Goal: Information Seeking & Learning: Learn about a topic

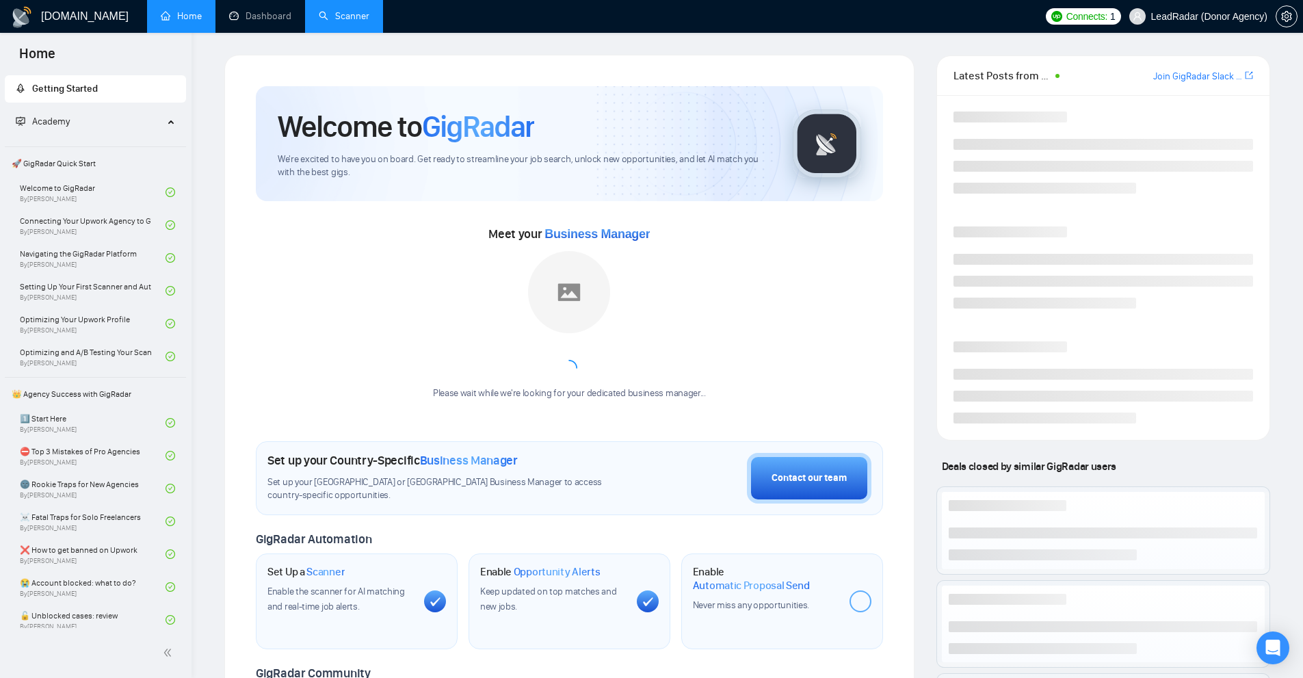
click at [334, 14] on link "Scanner" at bounding box center [344, 16] width 51 height 12
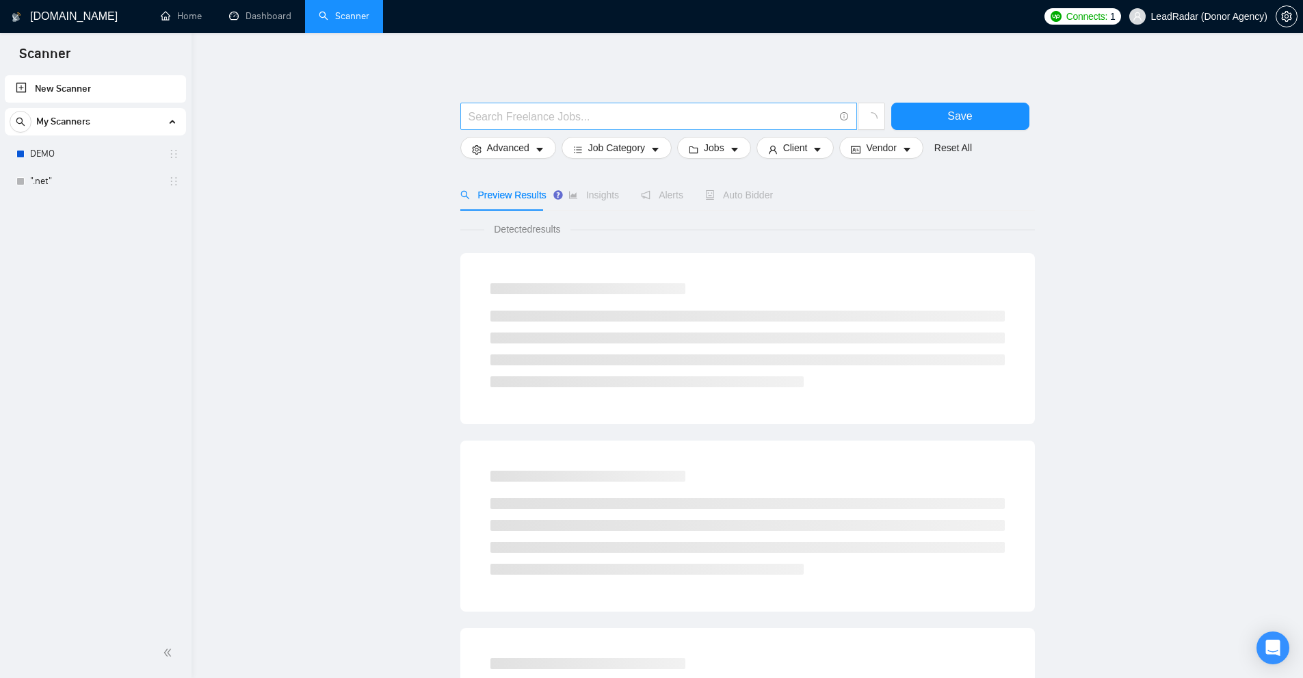
click at [621, 118] on input "text" at bounding box center [651, 116] width 365 height 17
paste input "(\"$1*)"
click at [482, 114] on input "(\"$1*)" at bounding box center [651, 116] width 365 height 17
click at [481, 112] on input "(\"$1*)" at bounding box center [651, 116] width 365 height 17
click at [493, 112] on input "(\"$1*)" at bounding box center [651, 116] width 365 height 17
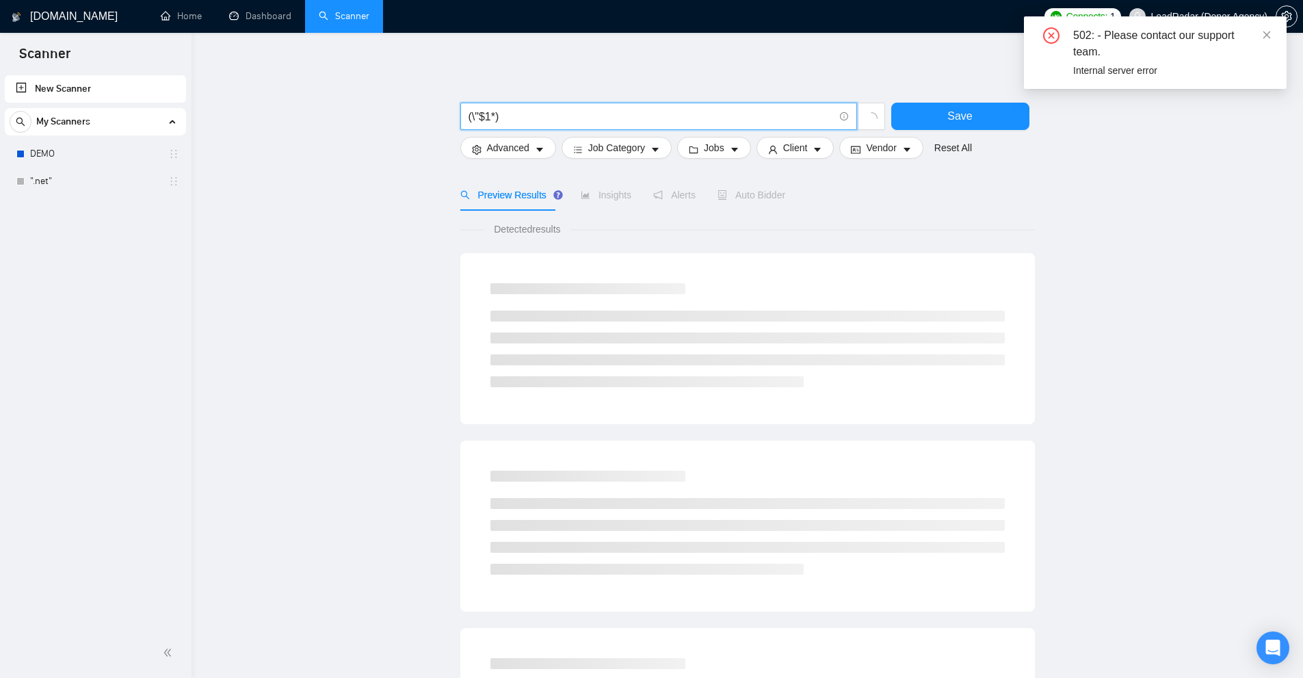
drag, startPoint x: 491, startPoint y: 113, endPoint x: 481, endPoint y: 114, distance: 9.6
click at [481, 114] on input "(\"$1*)" at bounding box center [651, 116] width 365 height 17
click at [1269, 32] on icon "close" at bounding box center [1268, 35] width 8 height 8
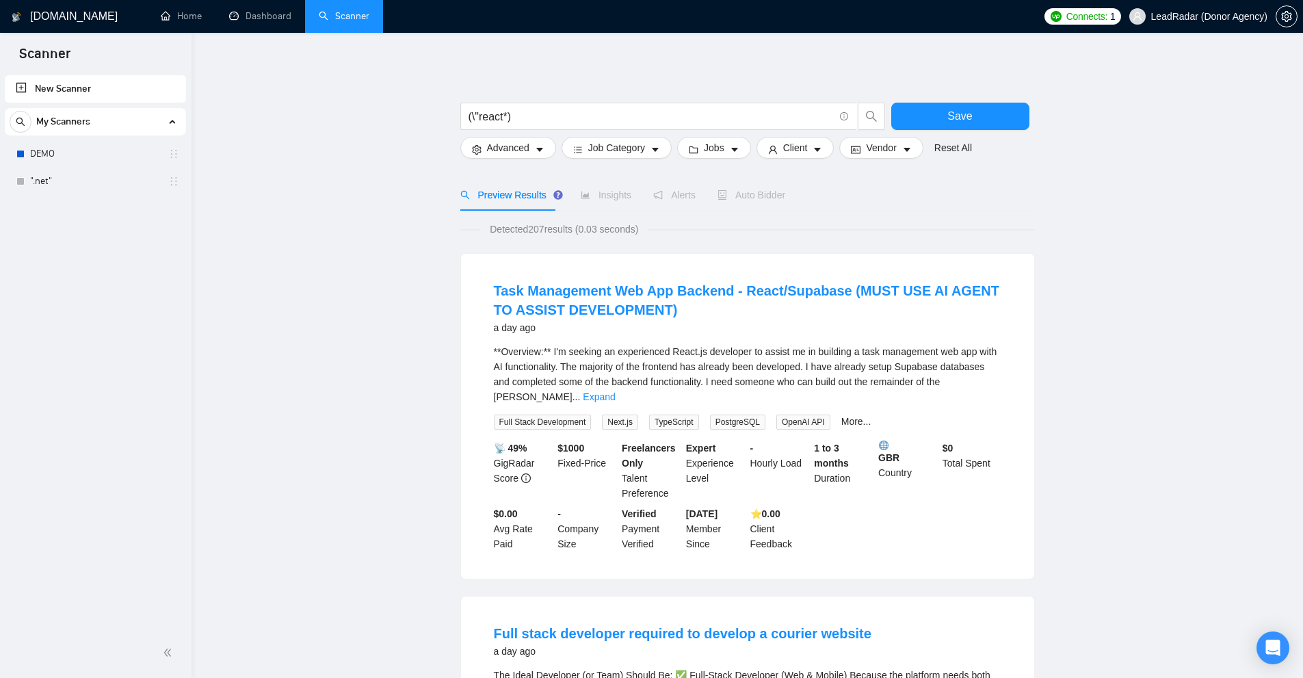
click at [615, 391] on link "Expand" at bounding box center [599, 396] width 32 height 11
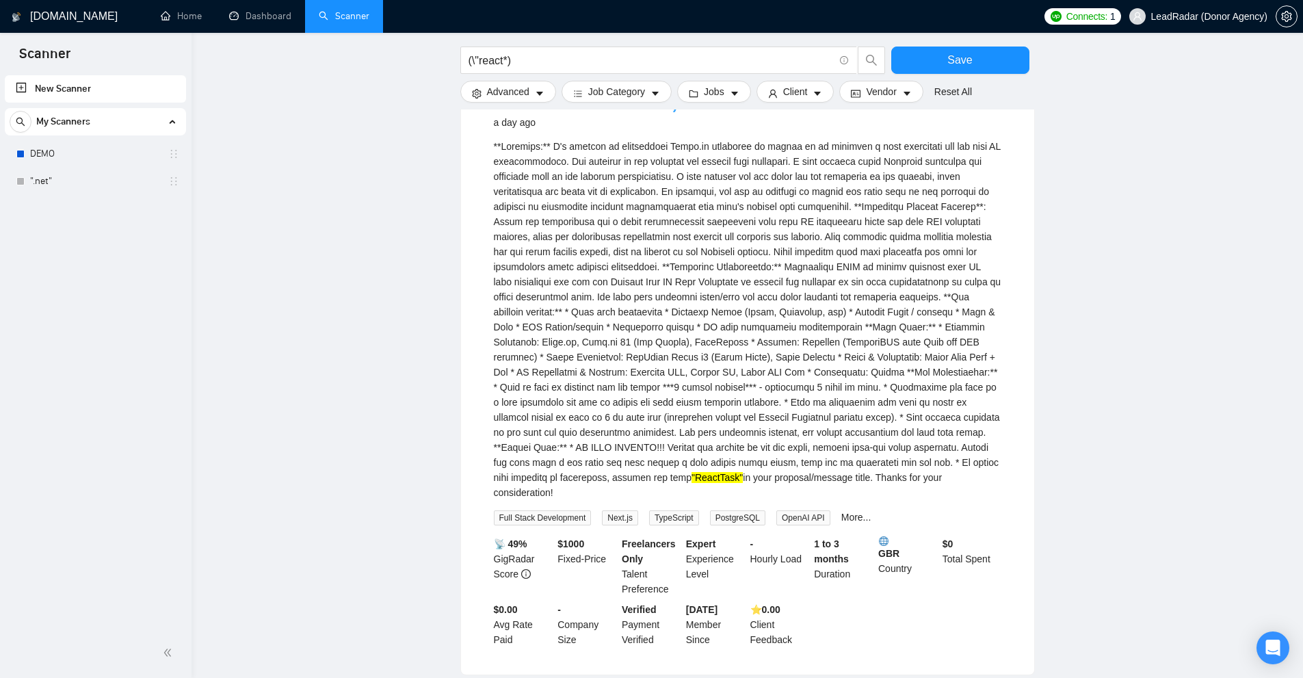
scroll to position [137, 0]
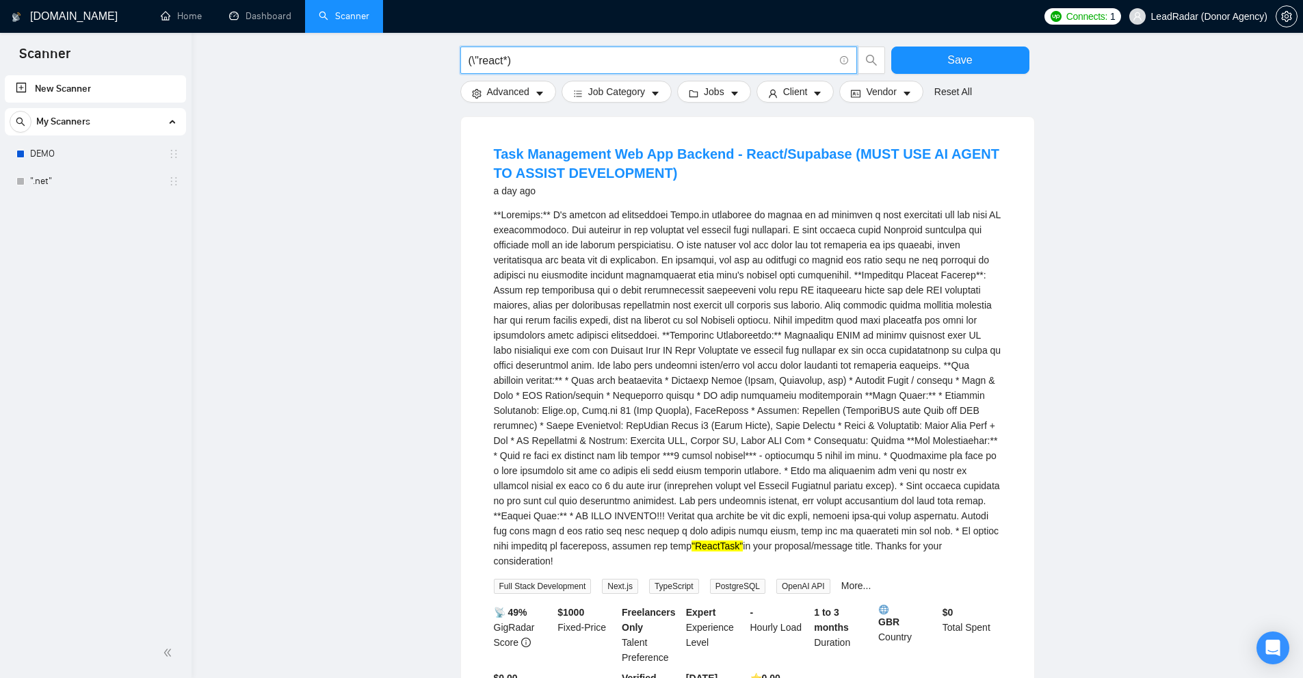
click at [475, 61] on input "(\"react*)" at bounding box center [651, 60] width 365 height 17
click at [712, 267] on div ""ReactTask" in your proposal/message title. Thanks for your consideration!" at bounding box center [748, 387] width 508 height 361
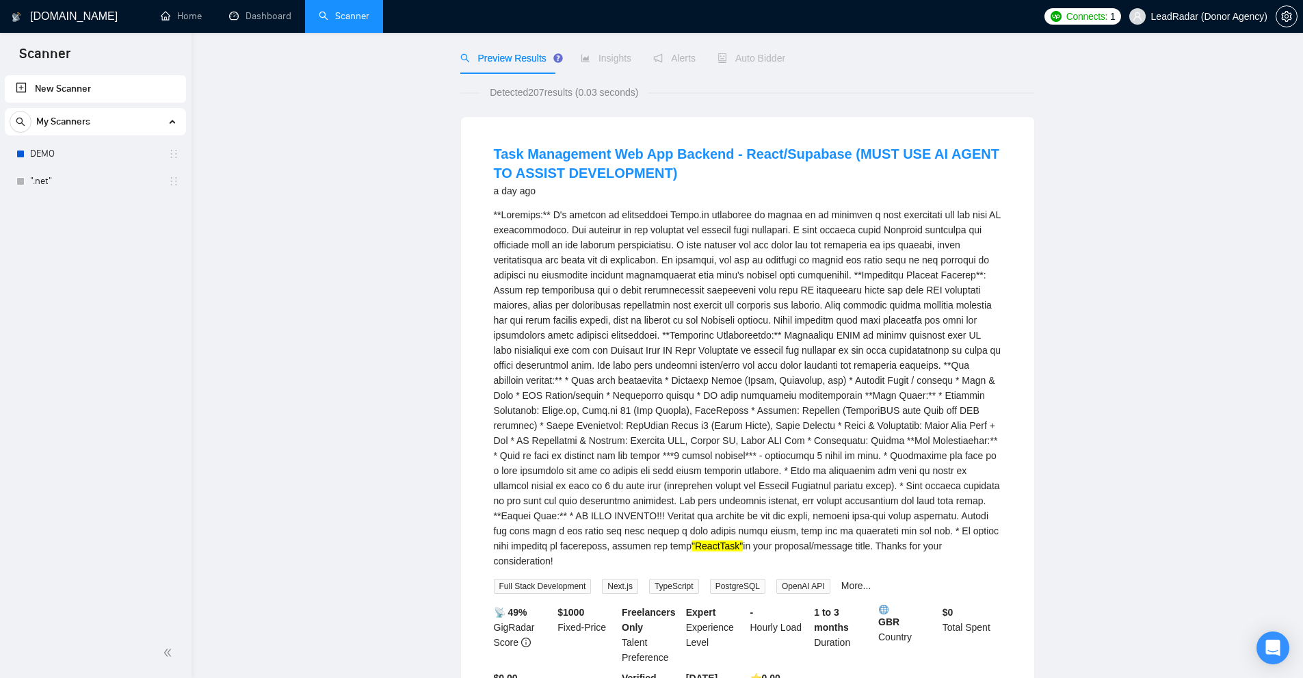
scroll to position [0, 0]
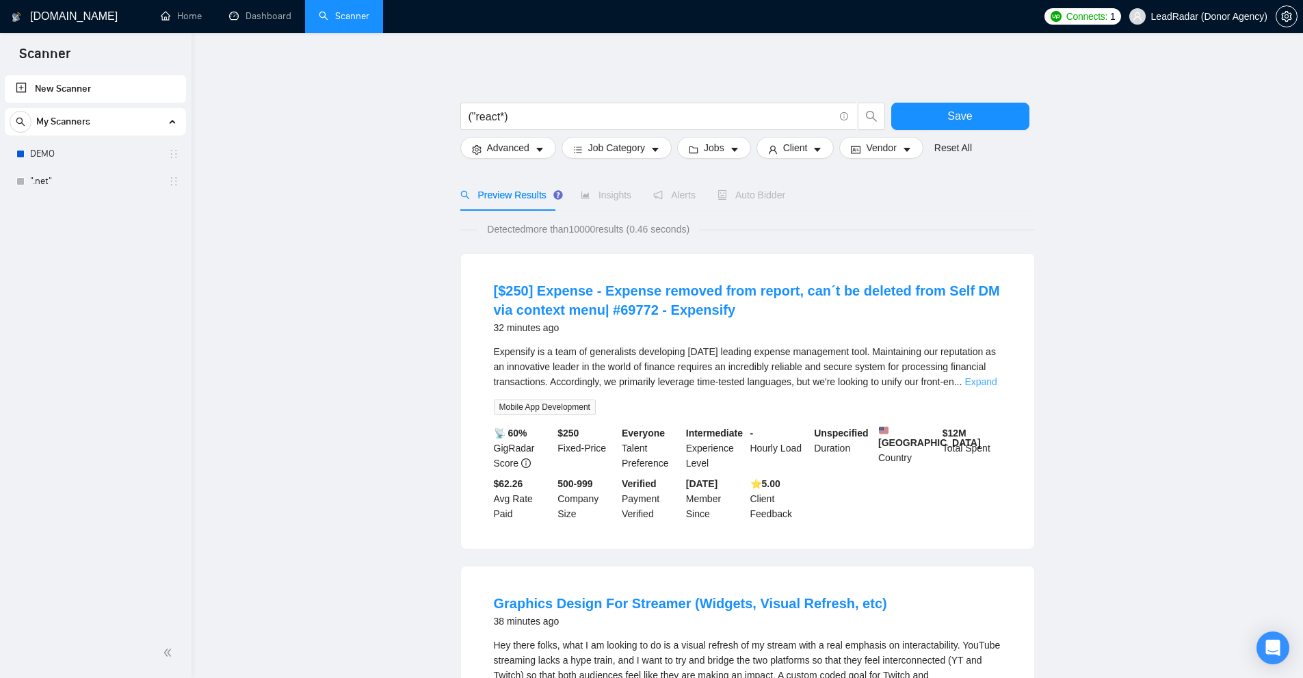
click at [985, 380] on link "Expand" at bounding box center [981, 381] width 32 height 11
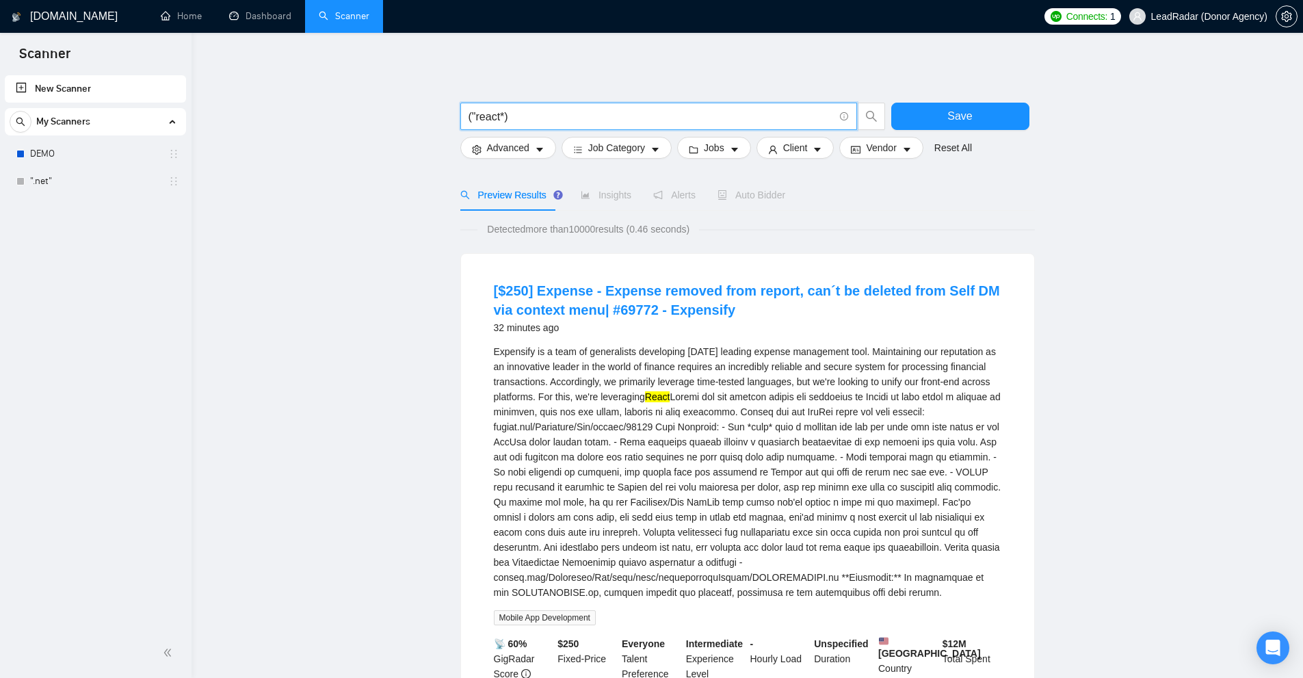
click at [472, 114] on input "("react*)" at bounding box center [651, 116] width 365 height 17
drag, startPoint x: 530, startPoint y: 120, endPoint x: 272, endPoint y: 81, distance: 260.7
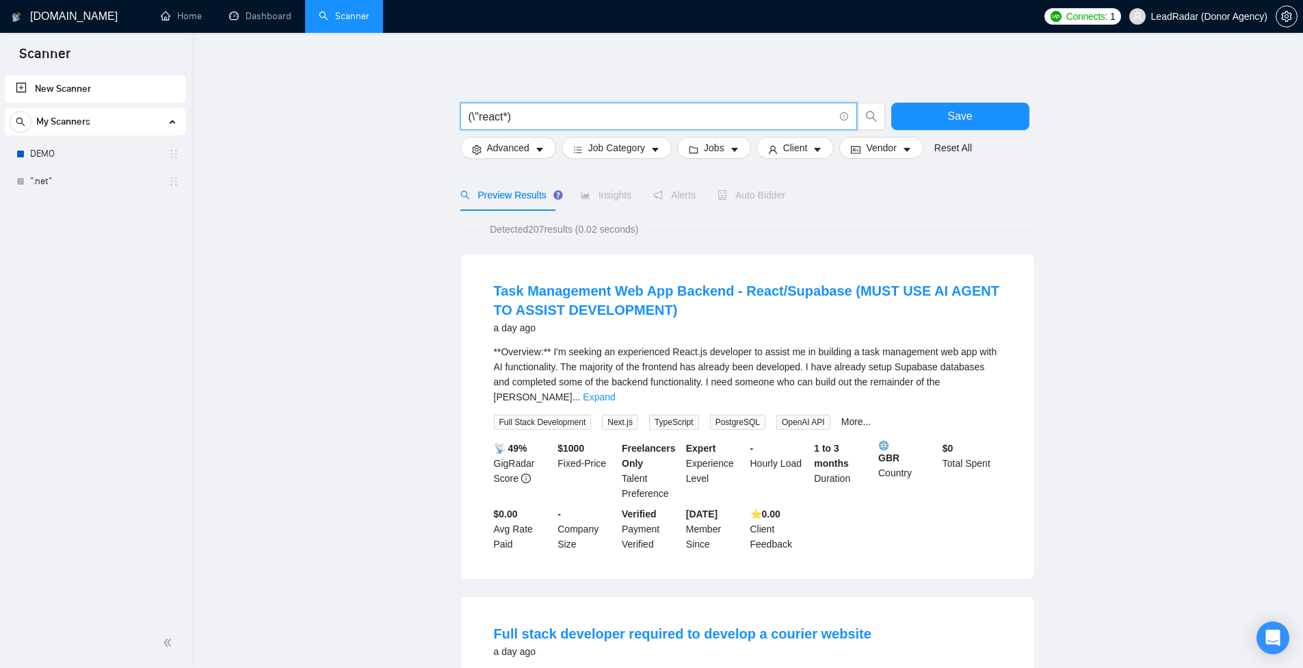
click at [481, 121] on input "(\"react*)" at bounding box center [651, 116] width 365 height 17
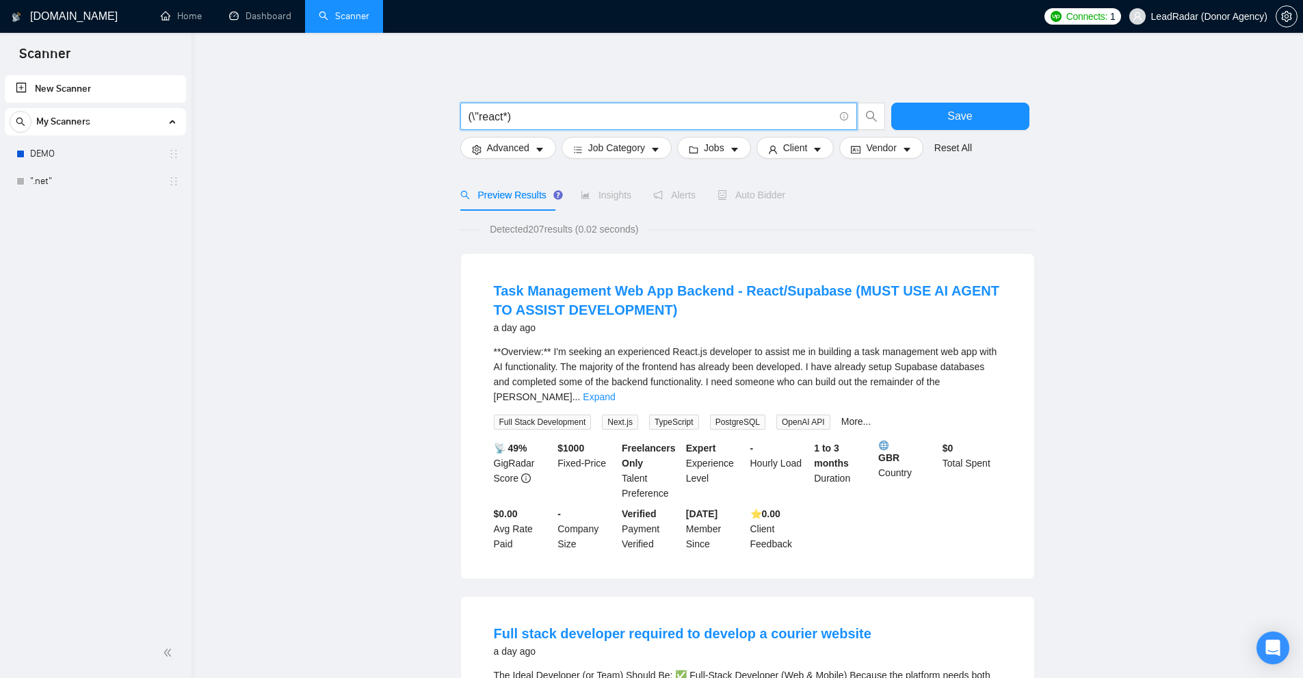
click at [471, 119] on input "(\"react*)" at bounding box center [651, 116] width 365 height 17
click at [476, 118] on input "(\"react*)" at bounding box center [651, 116] width 365 height 17
click at [480, 118] on input "(\"react*)" at bounding box center [651, 116] width 365 height 17
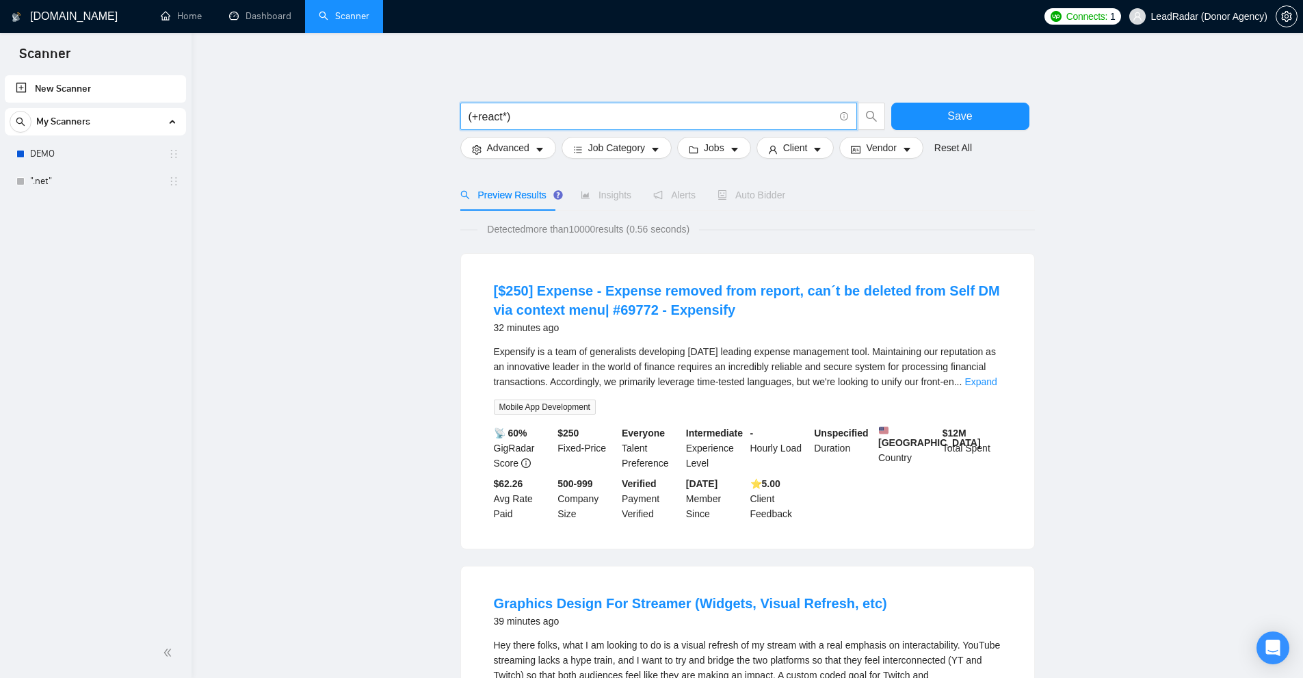
click at [982, 391] on div "Expensify is a team of generalists developing [DATE] leading expense management…" at bounding box center [748, 379] width 508 height 70
click at [986, 381] on link "Expand" at bounding box center [981, 381] width 32 height 11
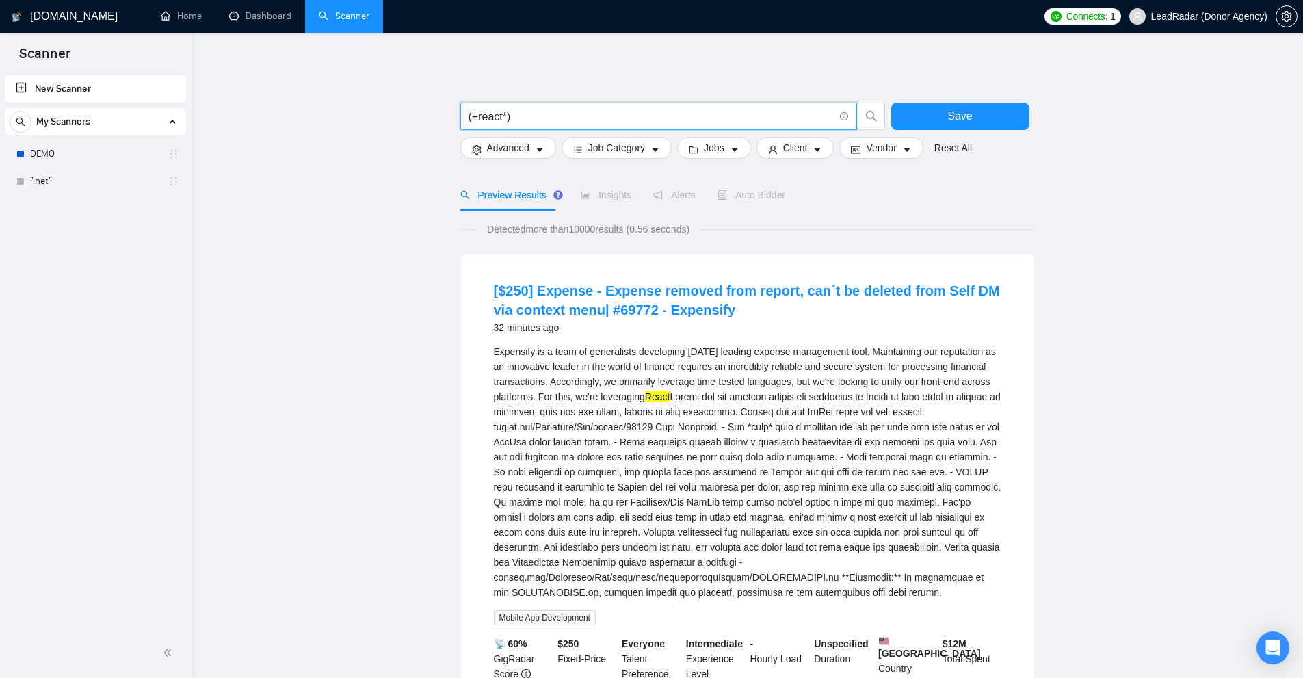
click at [473, 112] on input "(+react*)" at bounding box center [651, 116] width 365 height 17
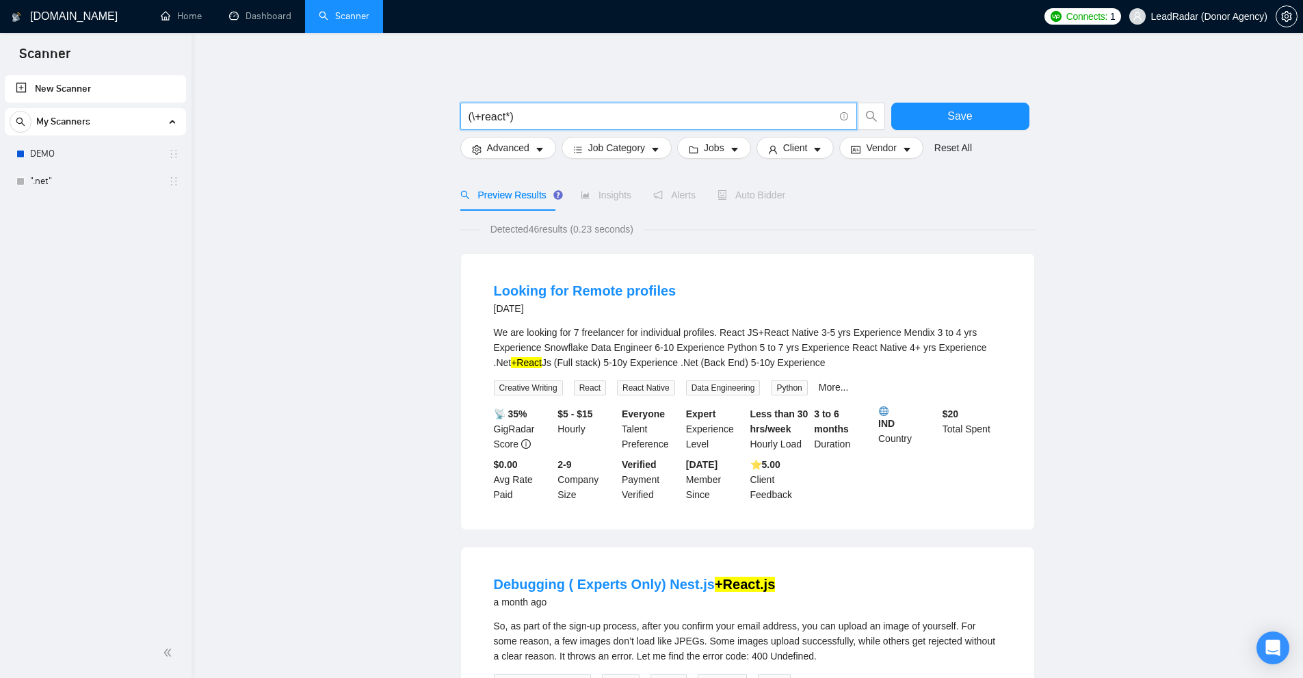
drag, startPoint x: 569, startPoint y: 115, endPoint x: 385, endPoint y: 118, distance: 184.1
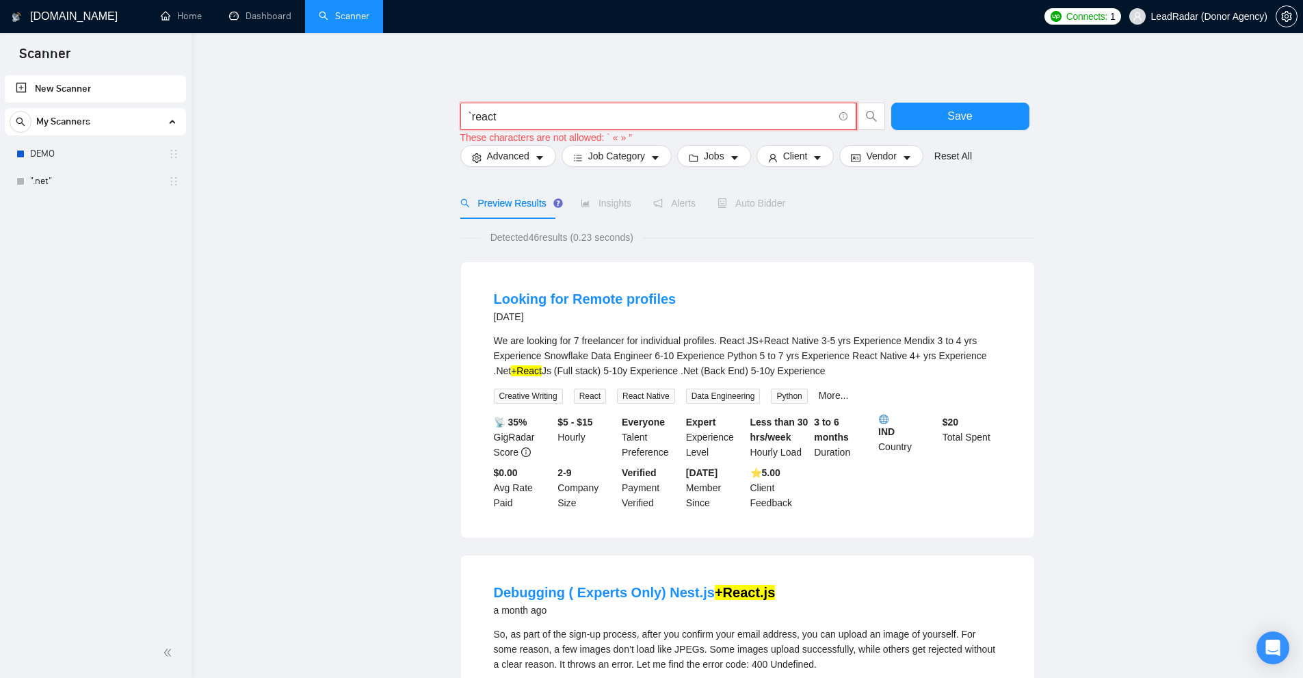
click at [510, 120] on input "`react" at bounding box center [651, 116] width 365 height 17
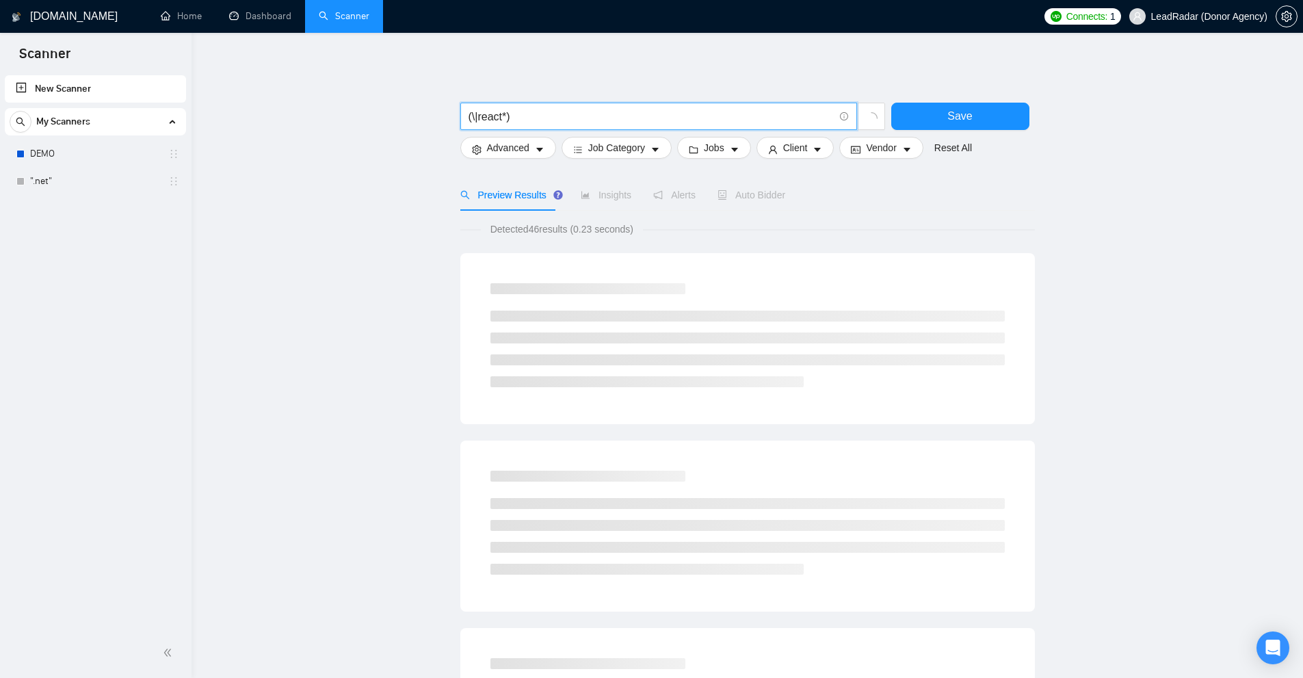
drag, startPoint x: 543, startPoint y: 118, endPoint x: 224, endPoint y: 120, distance: 318.8
click at [232, 120] on main "(\|react*) Save Advanced Job Category Jobs Client Vendor Reset All Preview Resu…" at bounding box center [747, 631] width 1068 height 1152
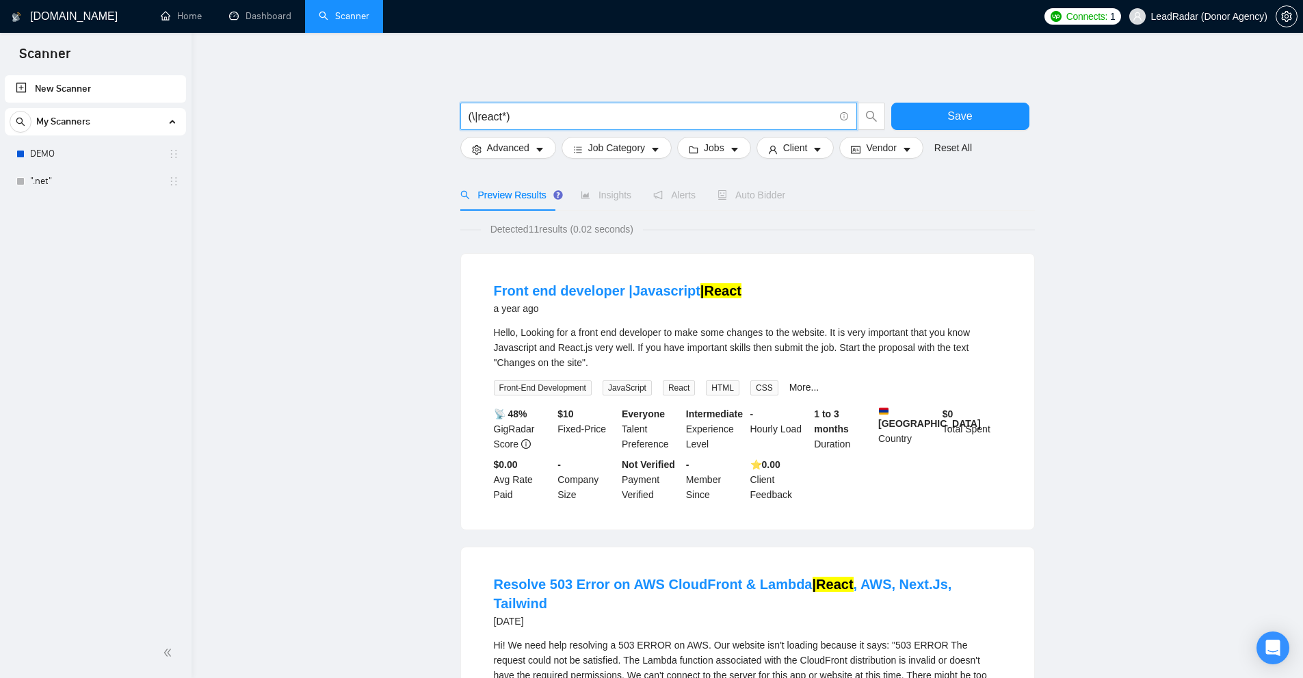
type input "(\|react*)"
drag, startPoint x: 534, startPoint y: 230, endPoint x: 595, endPoint y: 245, distance: 63.4
click at [538, 230] on span "Detected 11 results (0.02 seconds)" at bounding box center [562, 229] width 162 height 15
click at [519, 146] on span "Advanced" at bounding box center [508, 147] width 42 height 15
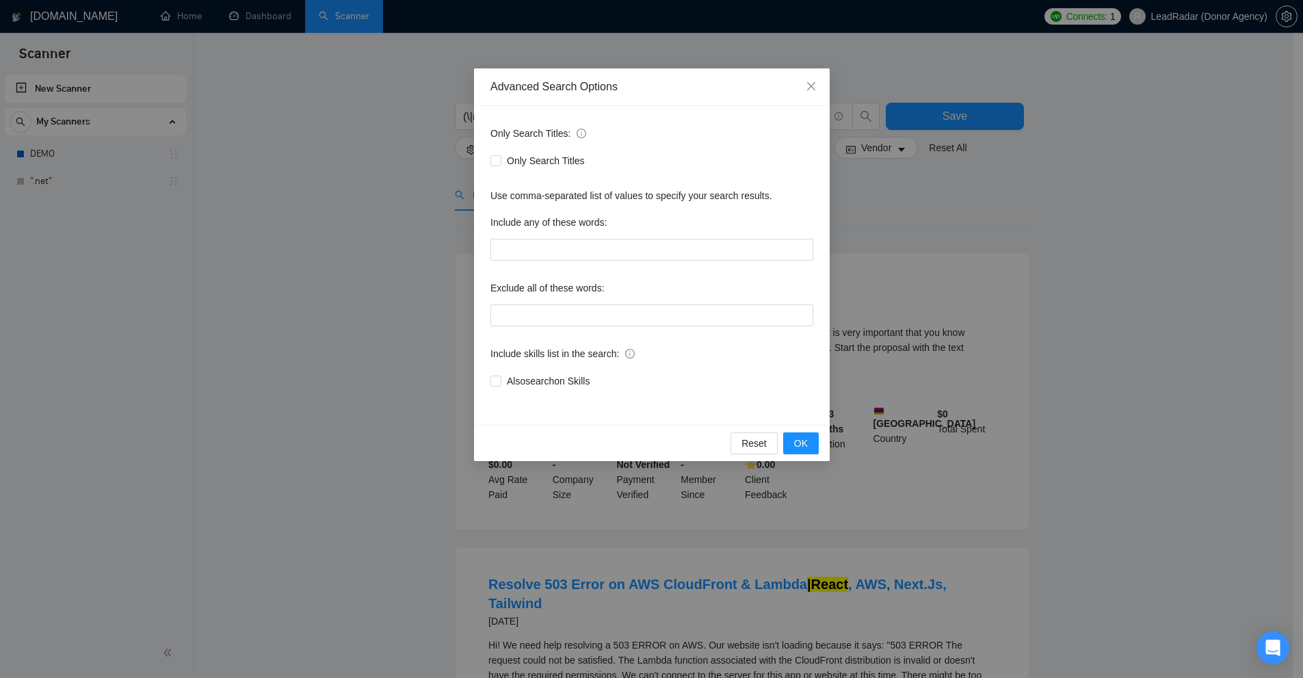
click at [545, 114] on div "Only Search Titles: Only Search Titles Use comma-separated list of values to sp…" at bounding box center [652, 265] width 356 height 319
click at [884, 174] on div "Advanced Search Options Only Search Titles: Only Search Titles Use comma-separa…" at bounding box center [651, 339] width 1303 height 678
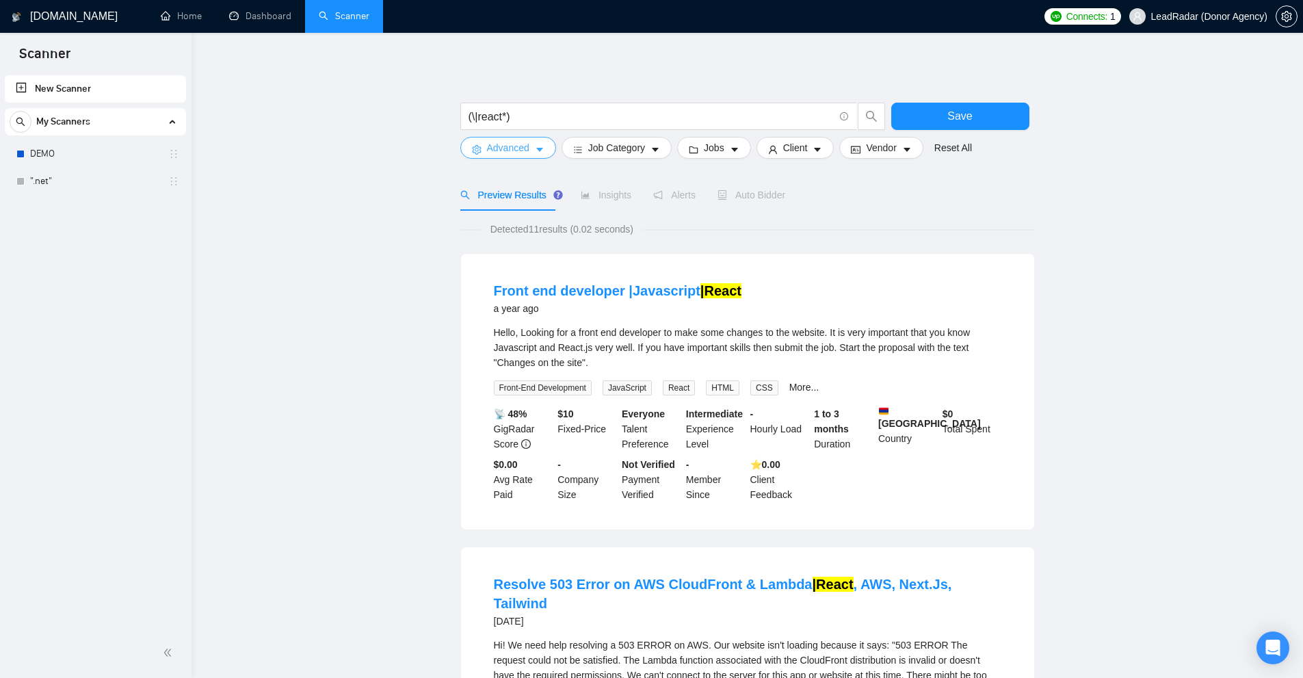
click at [548, 151] on button "Advanced" at bounding box center [508, 148] width 96 height 22
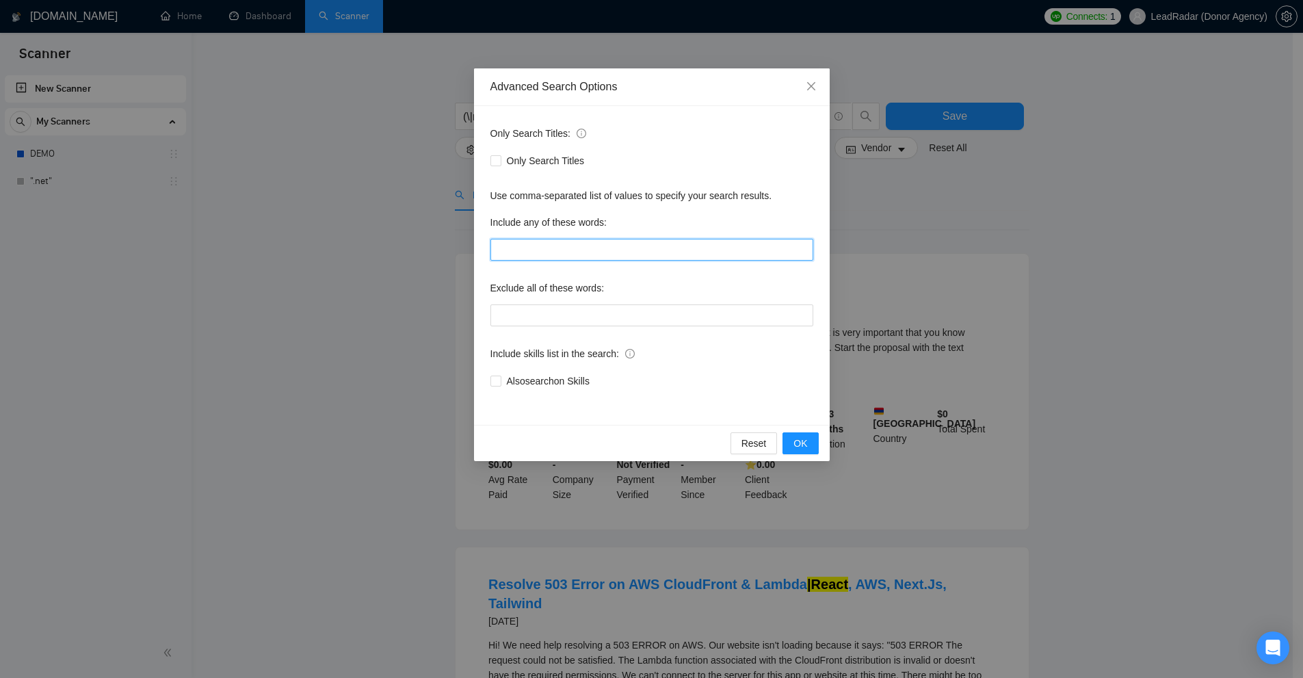
click at [585, 249] on input "text" at bounding box center [652, 250] width 323 height 22
paste input "(react*), (“react*), (\"react*), (#react*), (&react*), (\+react*), (\(react*), …"
type input "(react*), (“react*), (\"react*), (#react*), (&react*), (\+react*), (\(react*), …"
click at [376, 224] on div "Advanced Search Options Only Search Titles: Only Search Titles Use comma-separa…" at bounding box center [651, 339] width 1303 height 678
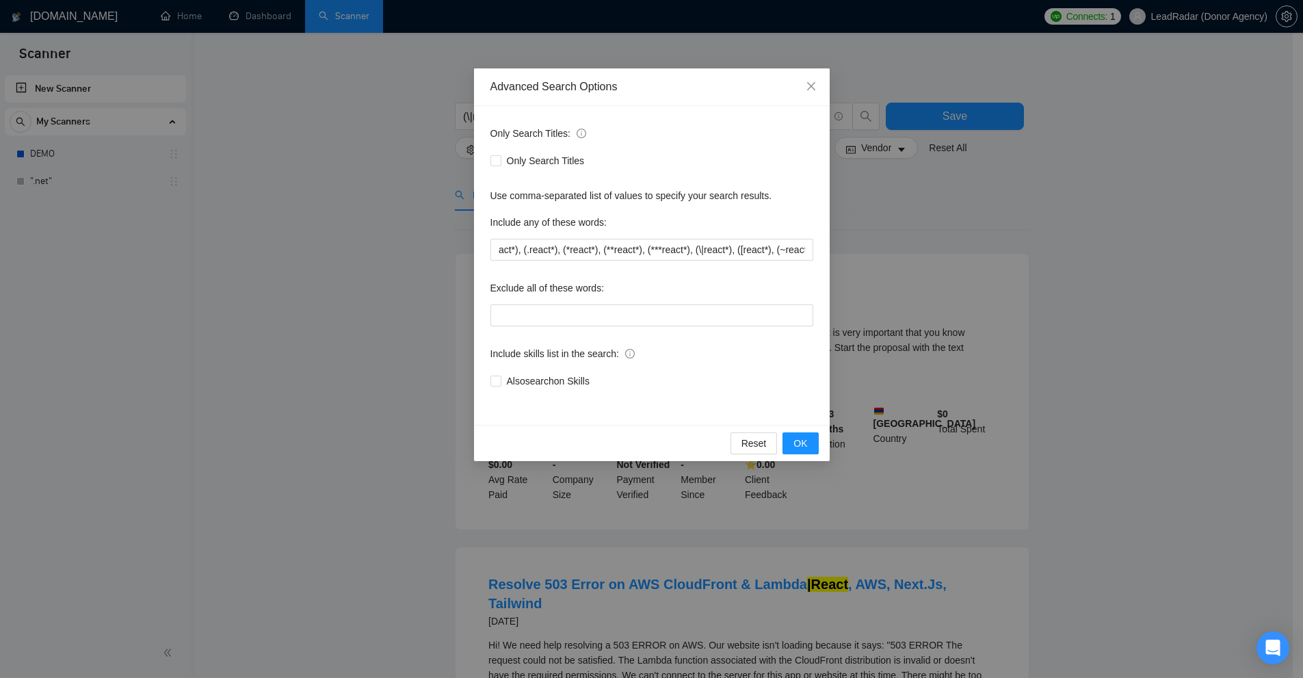
scroll to position [0, 0]
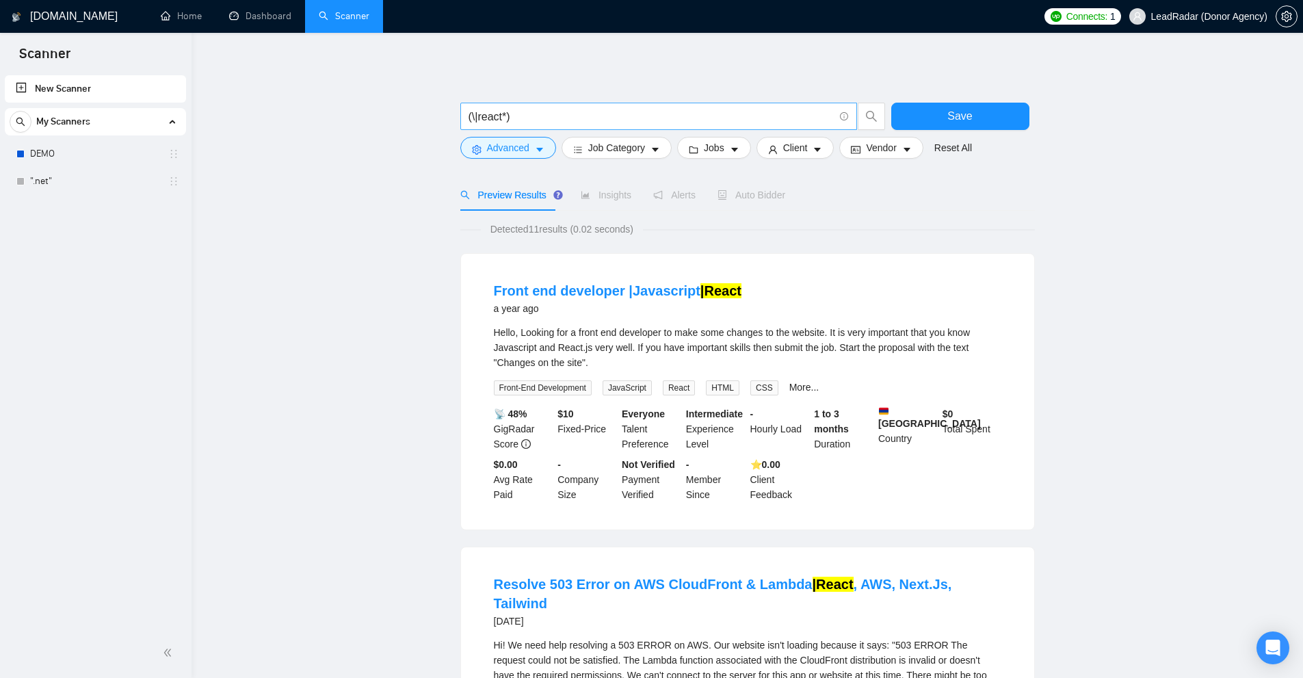
click at [508, 117] on input "(\|react*)" at bounding box center [651, 116] width 365 height 17
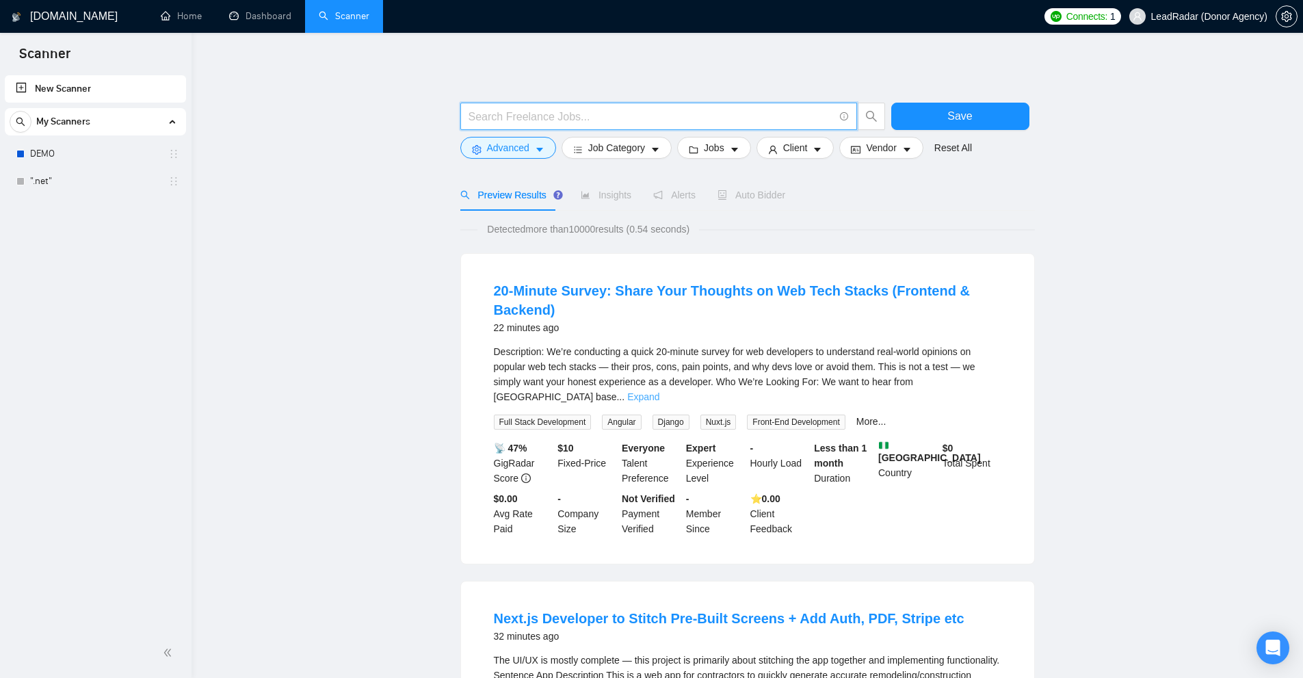
click at [659, 391] on link "Expand" at bounding box center [643, 396] width 32 height 11
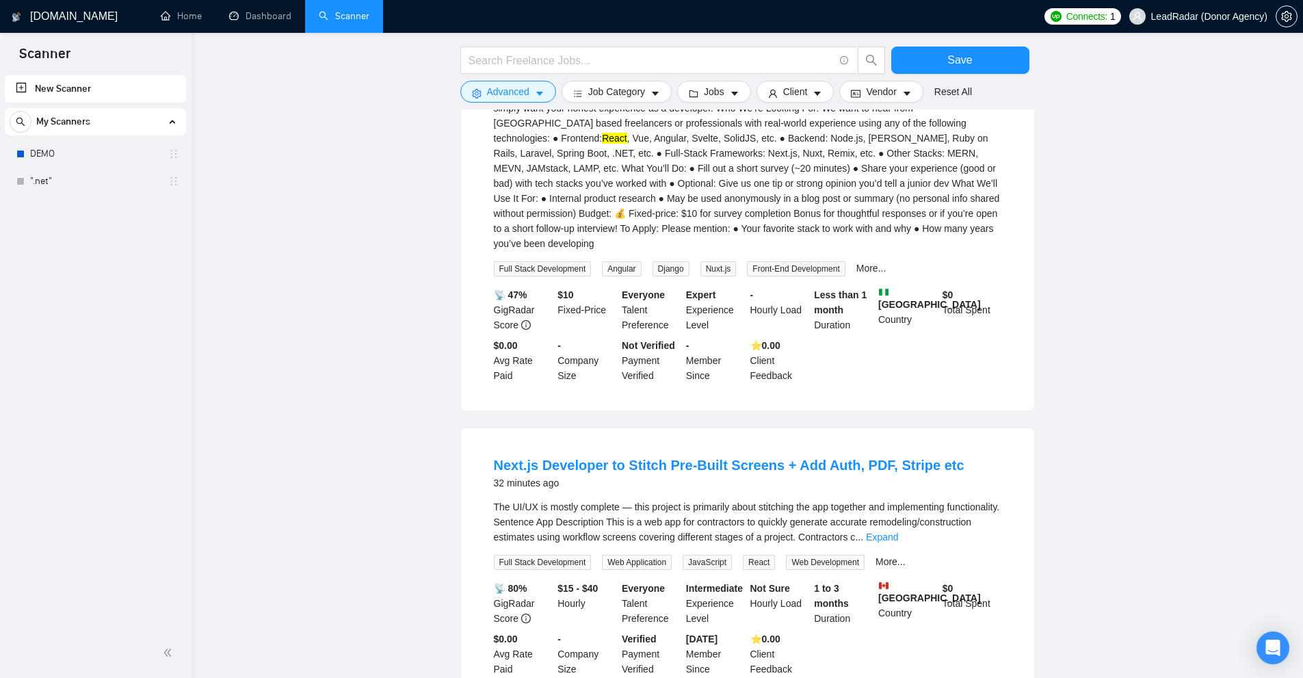
scroll to position [616, 0]
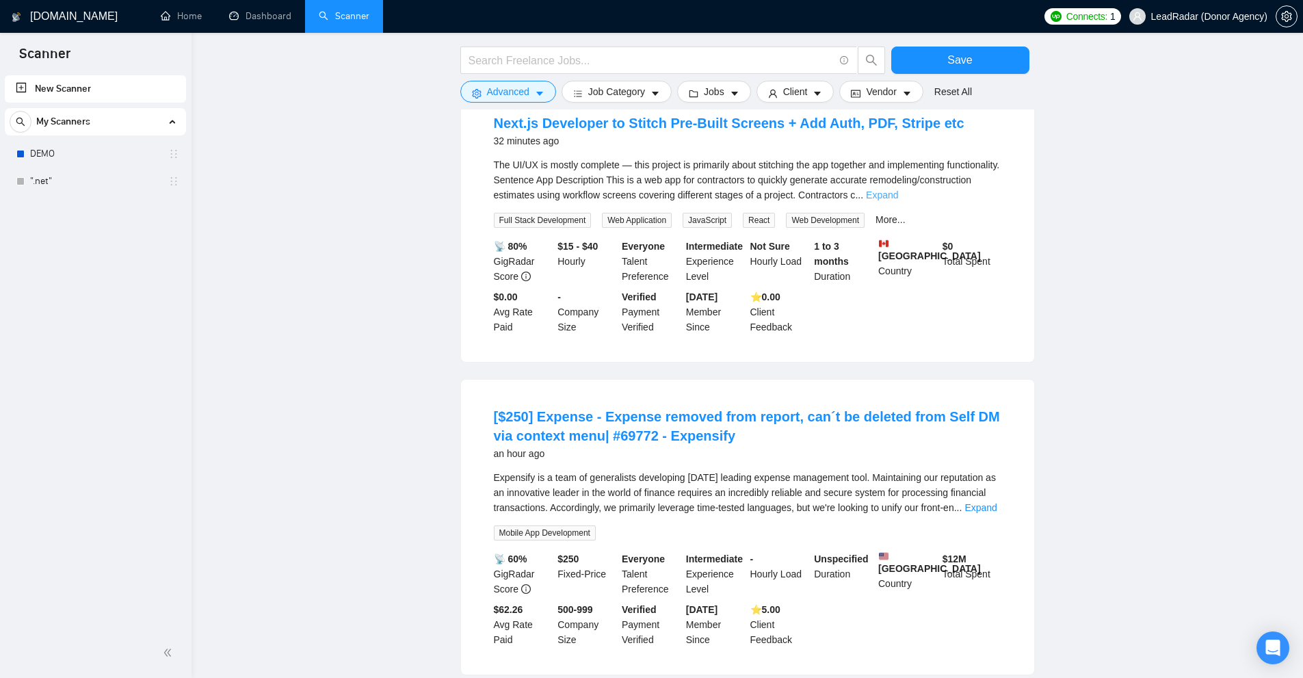
click at [898, 190] on link "Expand" at bounding box center [882, 195] width 32 height 11
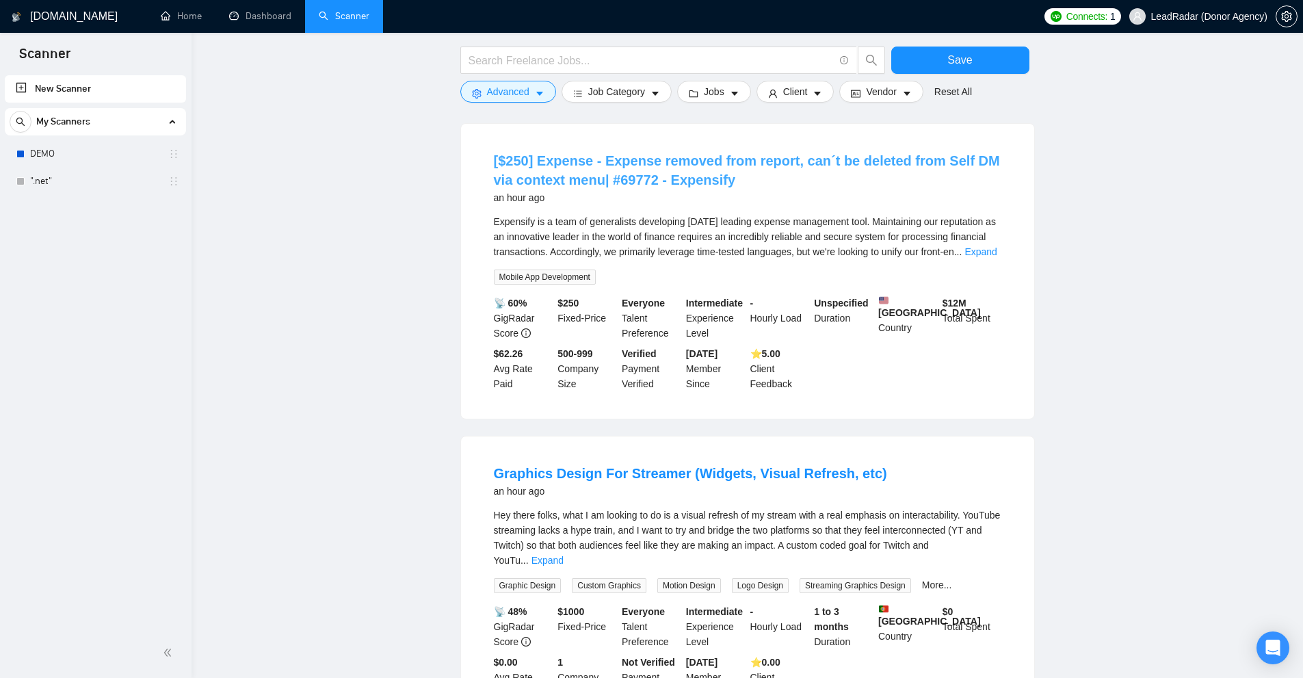
scroll to position [1231, 0]
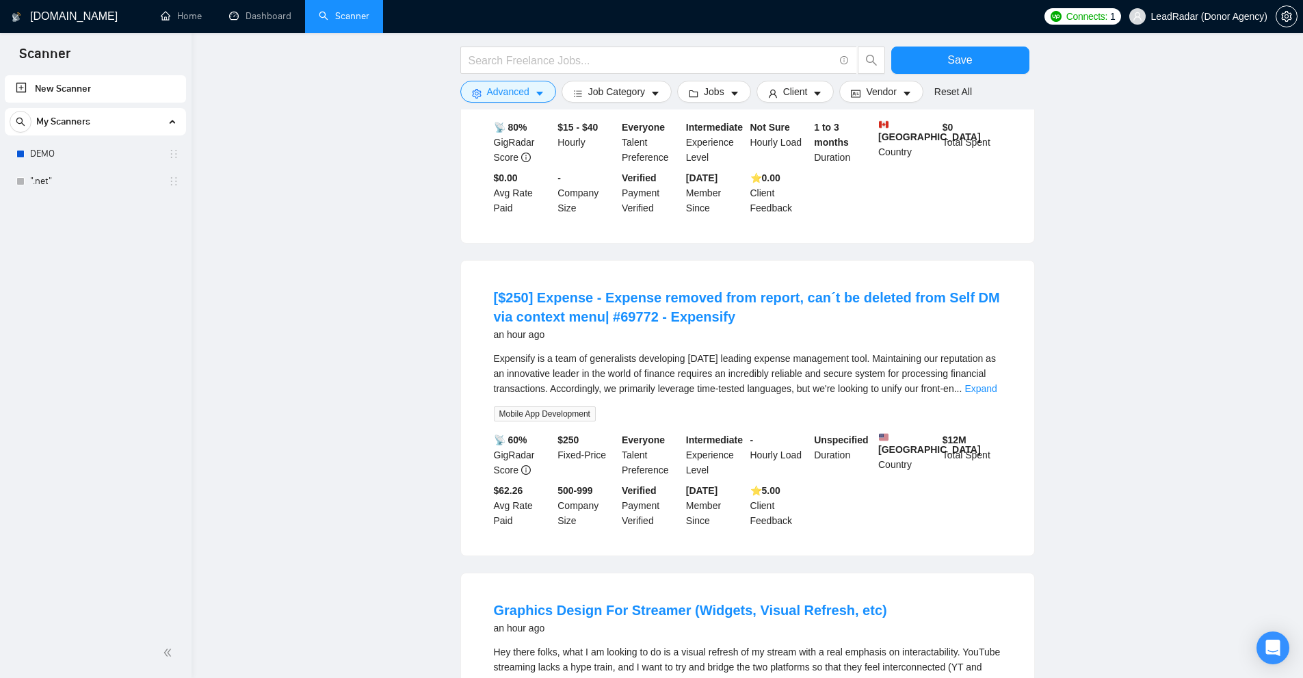
click at [985, 351] on div "Expensify is a team of generalists developing [DATE] leading expense management…" at bounding box center [748, 373] width 508 height 45
click at [984, 383] on link "Expand" at bounding box center [981, 388] width 32 height 11
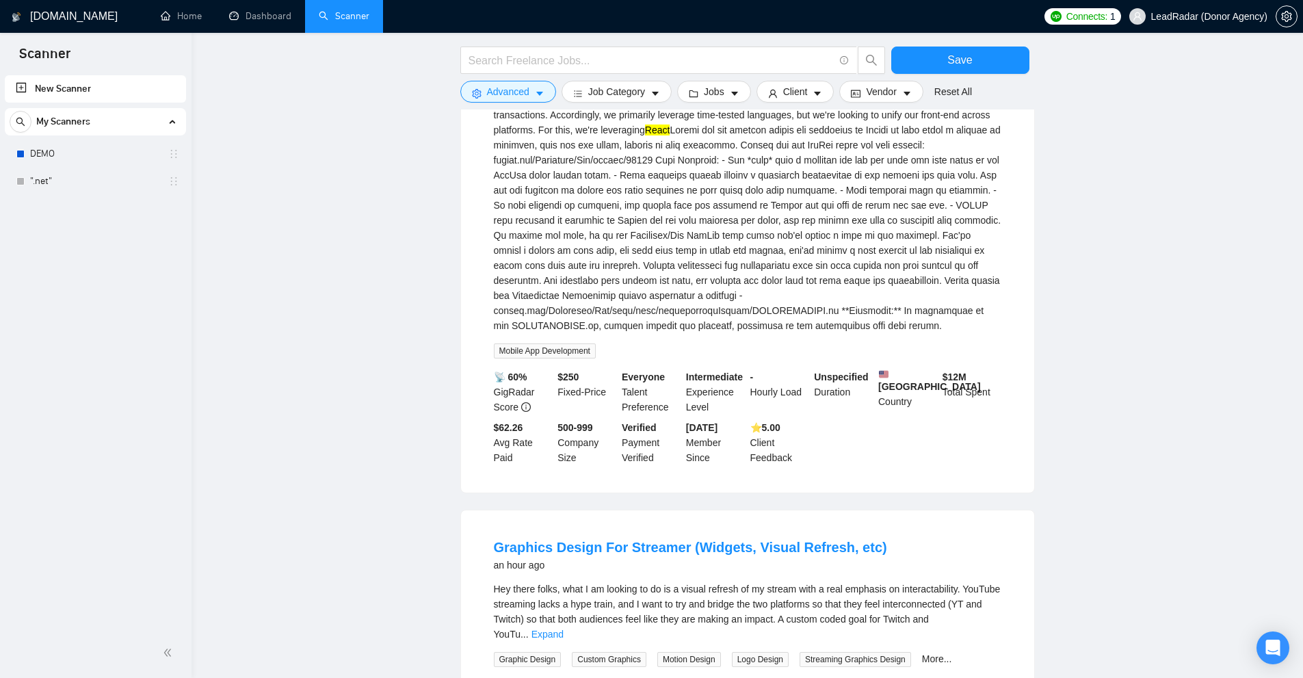
scroll to position [1779, 0]
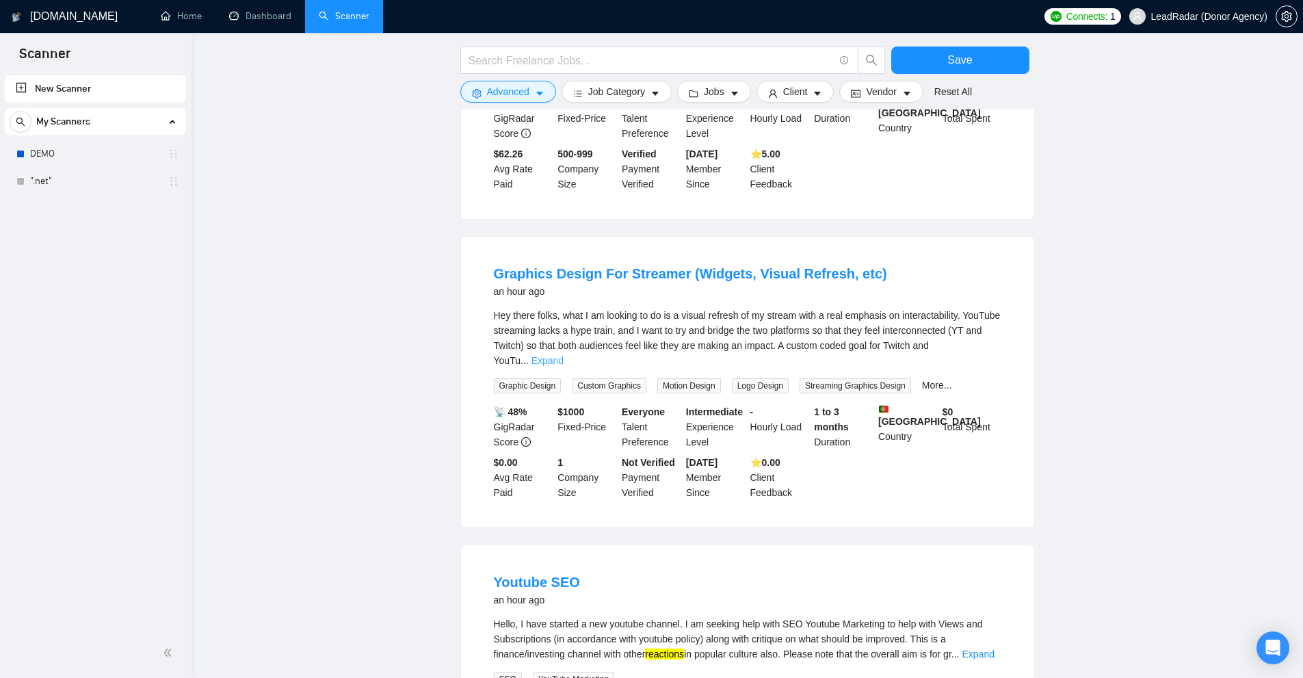
click at [564, 355] on link "Expand" at bounding box center [548, 360] width 32 height 11
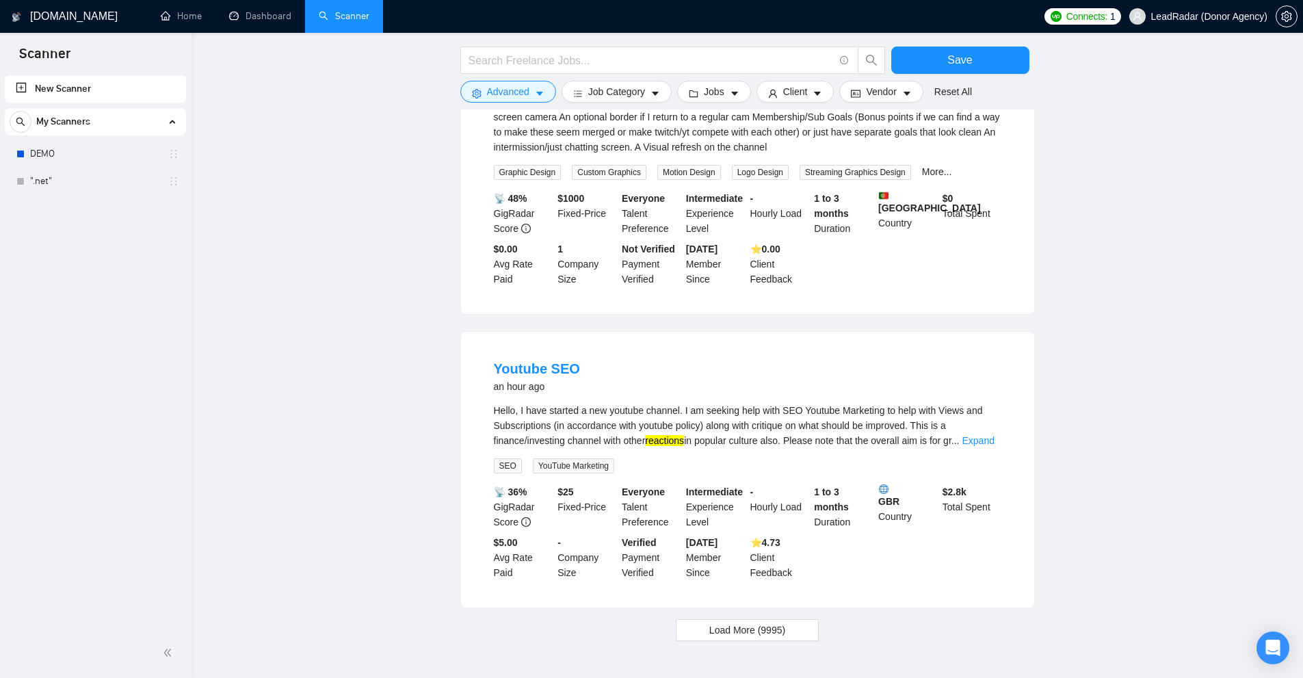
scroll to position [2097, 0]
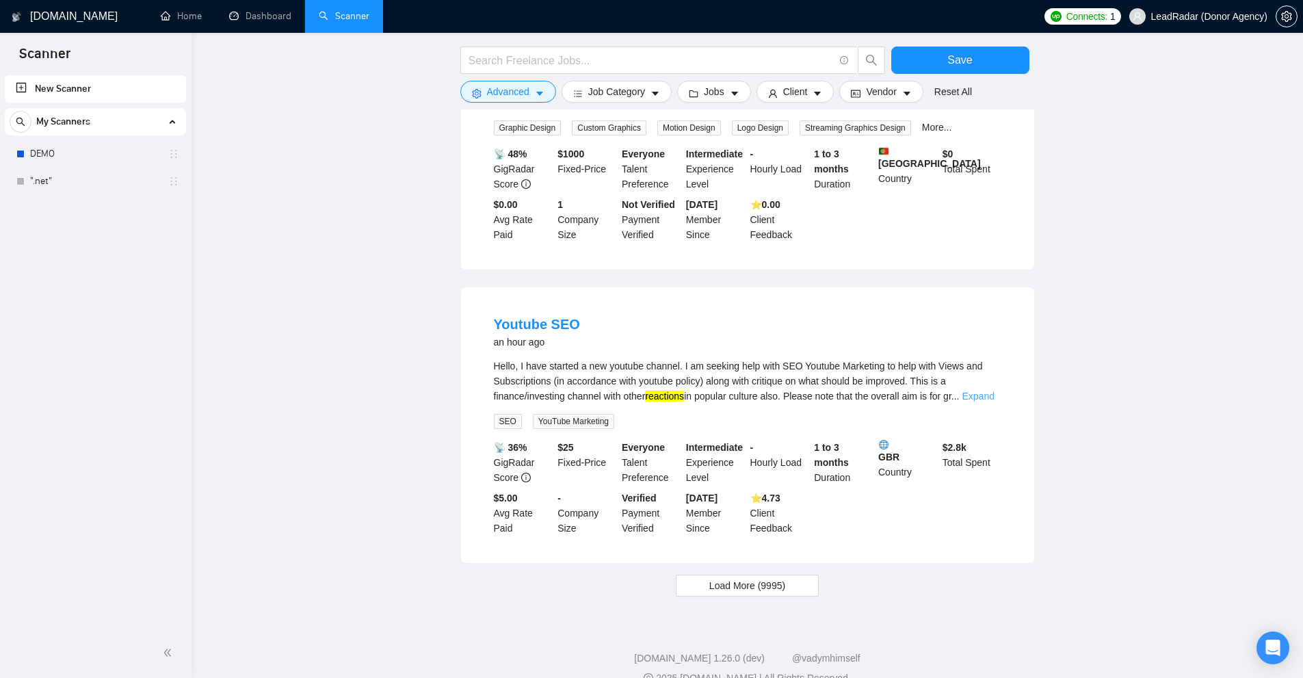
click at [982, 391] on link "Expand" at bounding box center [978, 396] width 32 height 11
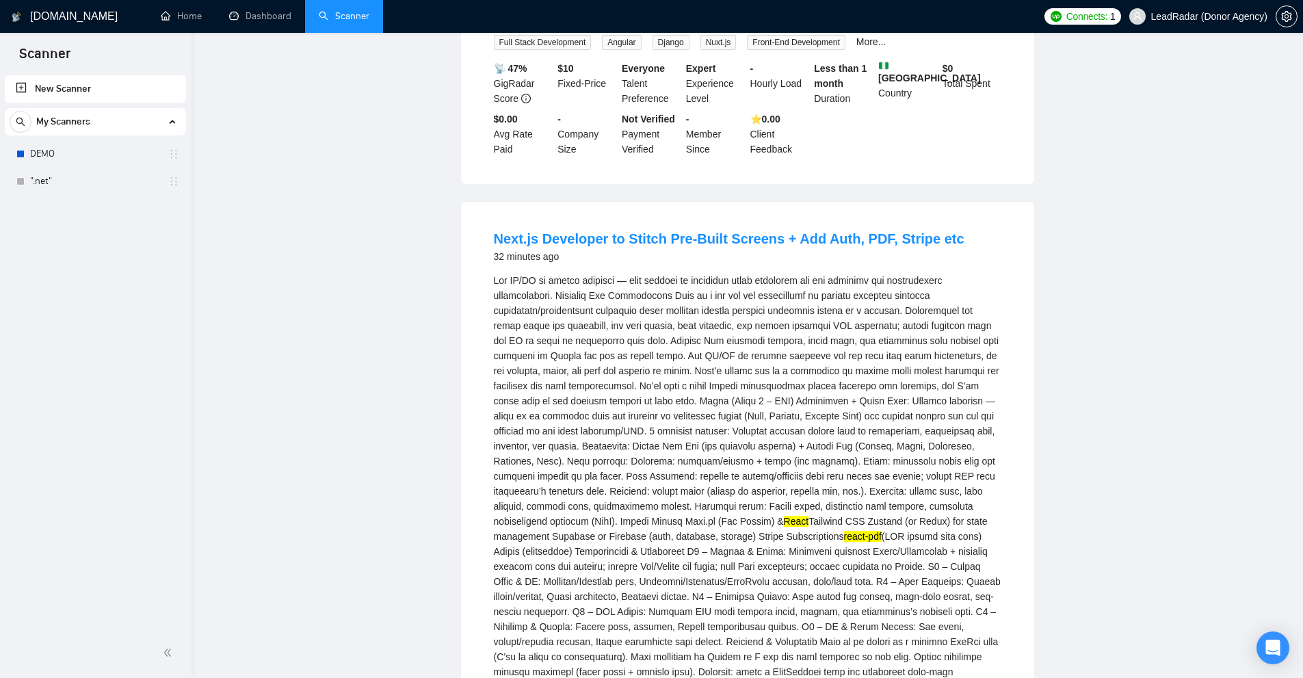
scroll to position [0, 0]
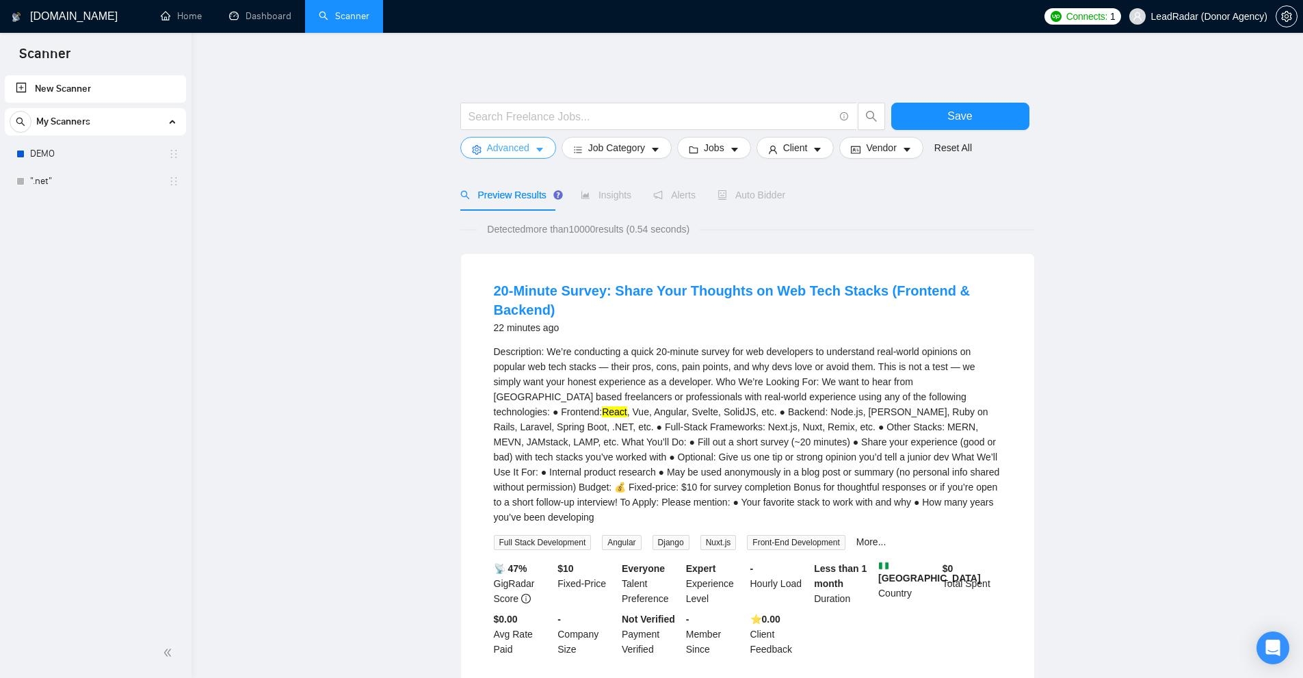
click at [535, 147] on icon "caret-down" at bounding box center [540, 150] width 10 height 10
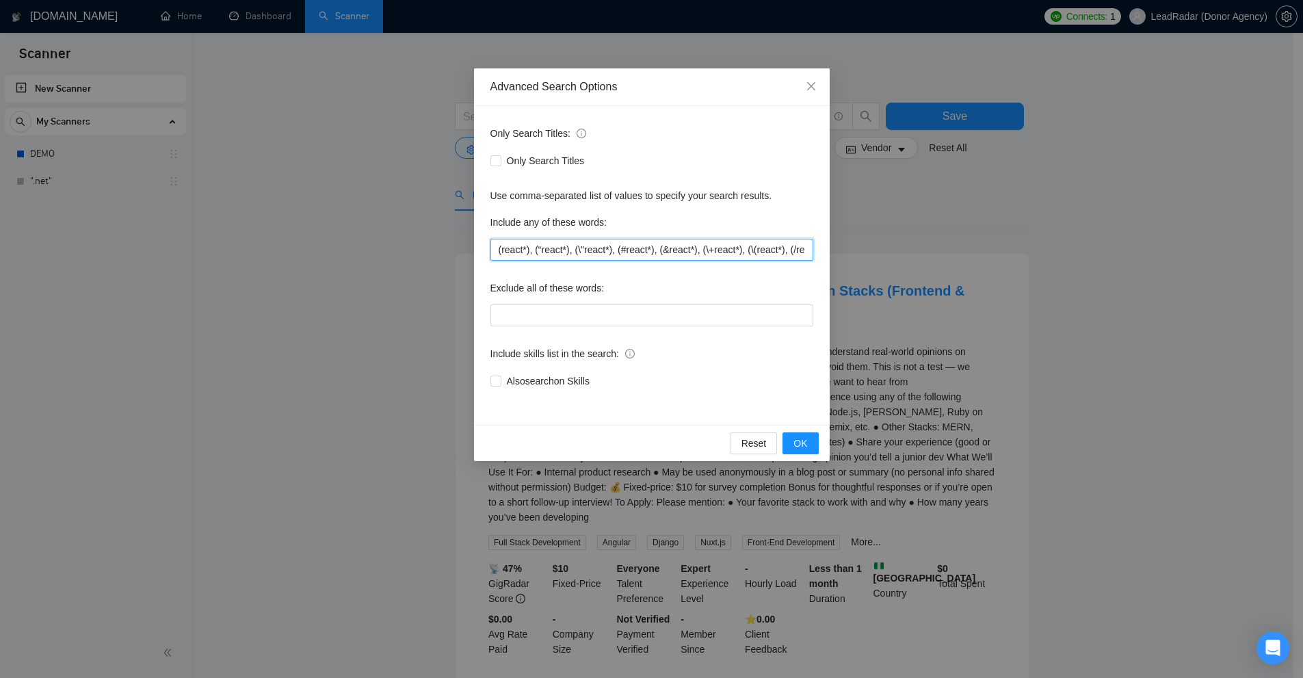
click at [610, 257] on input "(react*), (“react*), (\"react*), (#react*), (&react*), (\+react*), (\(react*), …" at bounding box center [652, 250] width 323 height 22
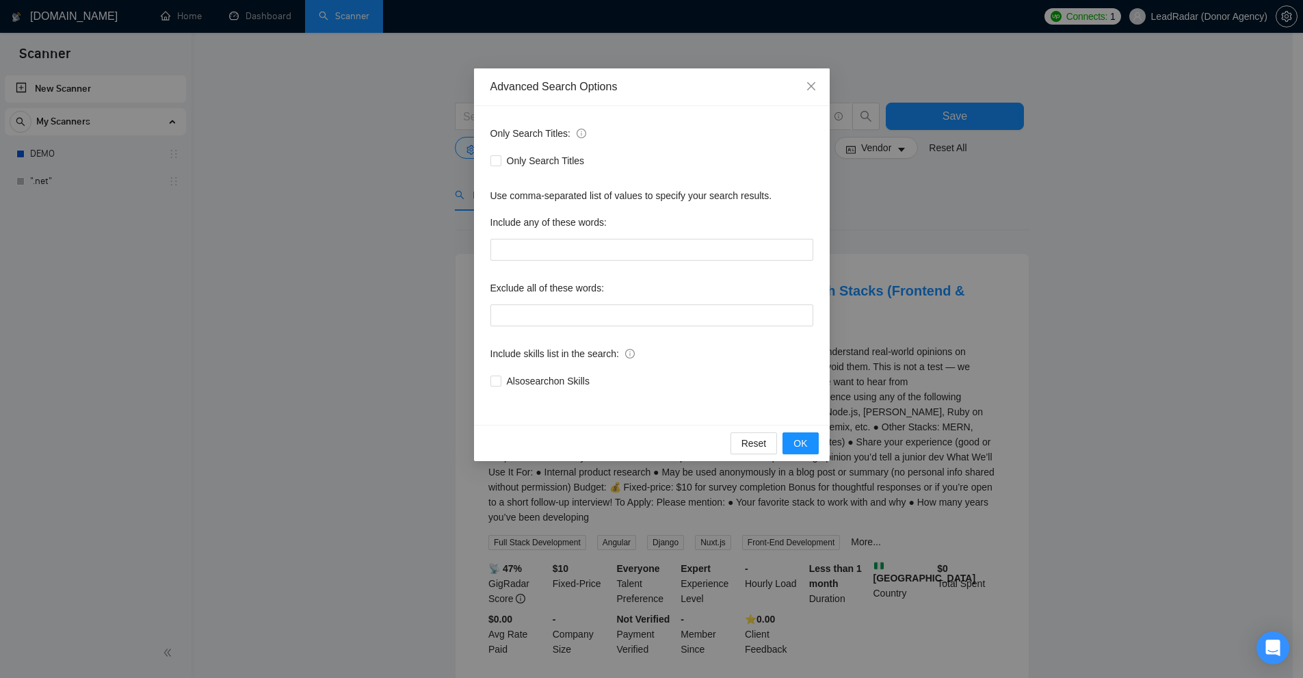
click at [414, 261] on div "Advanced Search Options Only Search Titles: Only Search Titles Use comma-separa…" at bounding box center [651, 339] width 1303 height 678
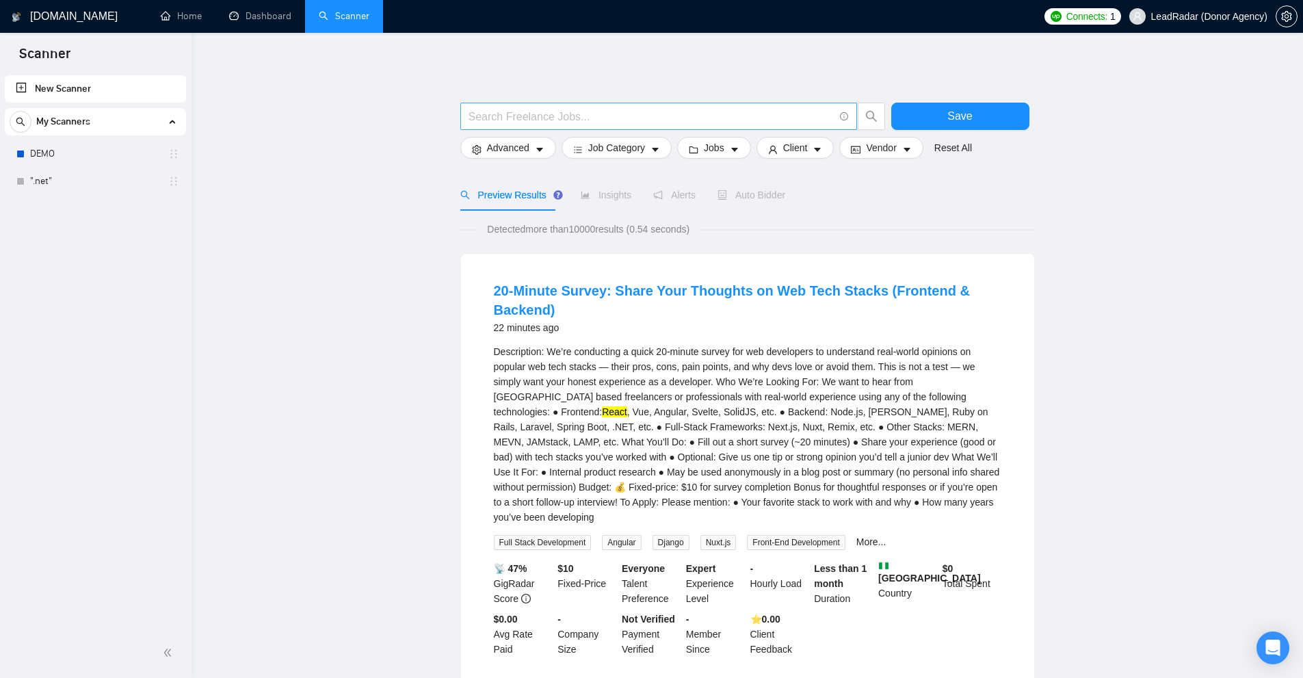
click at [554, 105] on span at bounding box center [658, 116] width 397 height 27
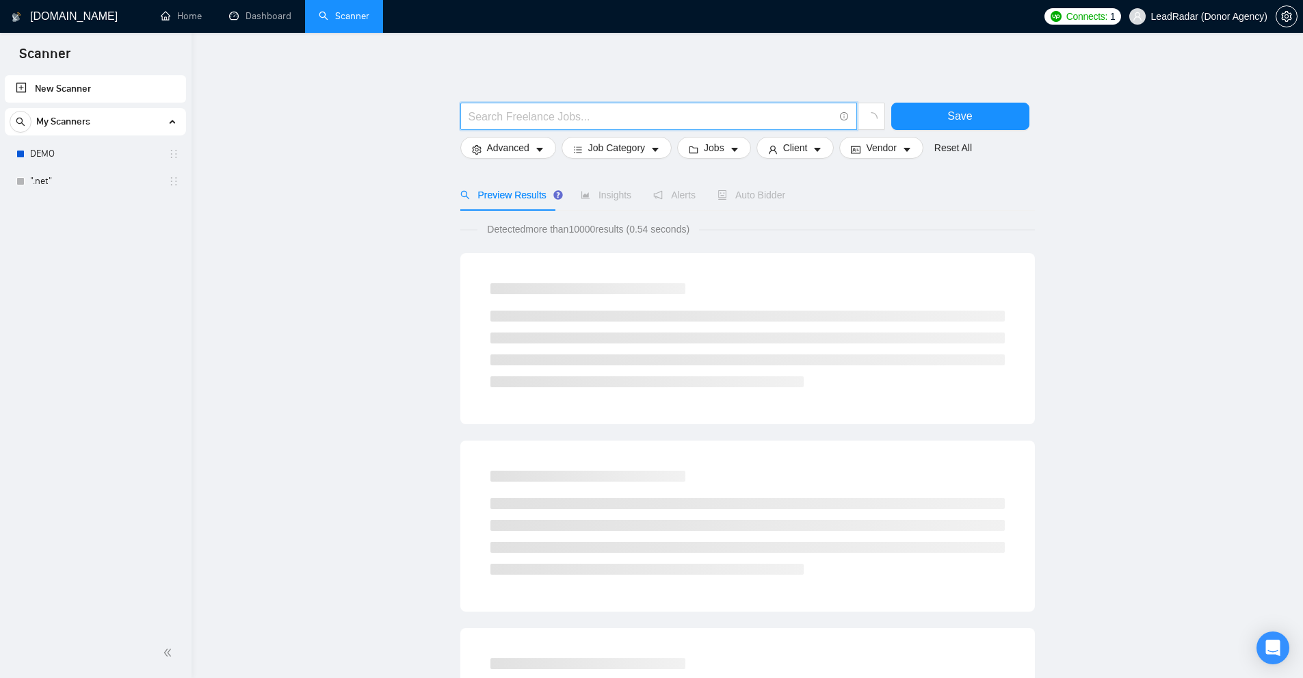
click at [551, 116] on input "text" at bounding box center [651, 116] width 365 height 17
paste input "( (react*) | (“react*) | (\"react*) | (#react*) | (&react*) | (\+react*) | (\(r…"
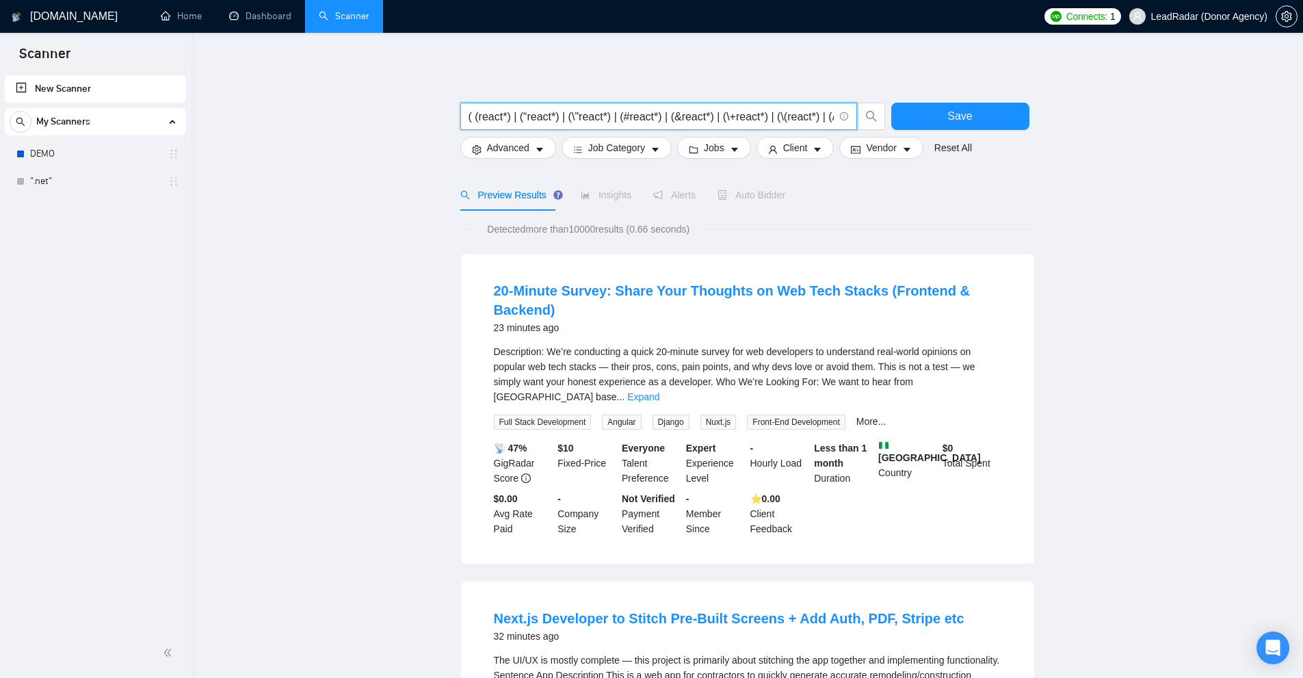
type input "( (react*) | (“react*) | (\"react*) | (#react*) | (&react*) | (\+react*) | (\(r…"
drag, startPoint x: 576, startPoint y: 227, endPoint x: 601, endPoint y: 225, distance: 24.7
click at [601, 225] on span "Detected more than 10000 results (0.66 seconds)" at bounding box center [589, 229] width 222 height 15
